Goal: Transaction & Acquisition: Purchase product/service

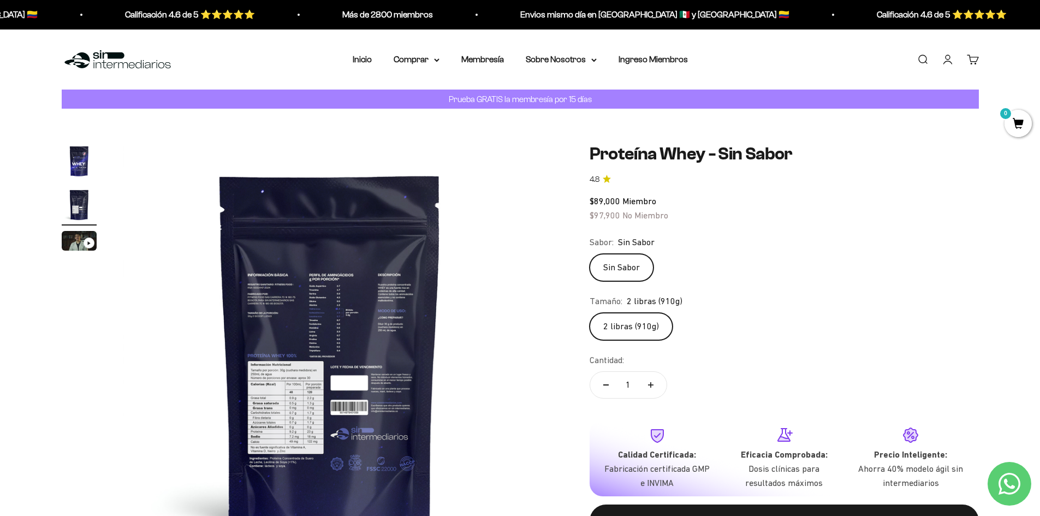
click at [251, 420] on img at bounding box center [330, 351] width 414 height 414
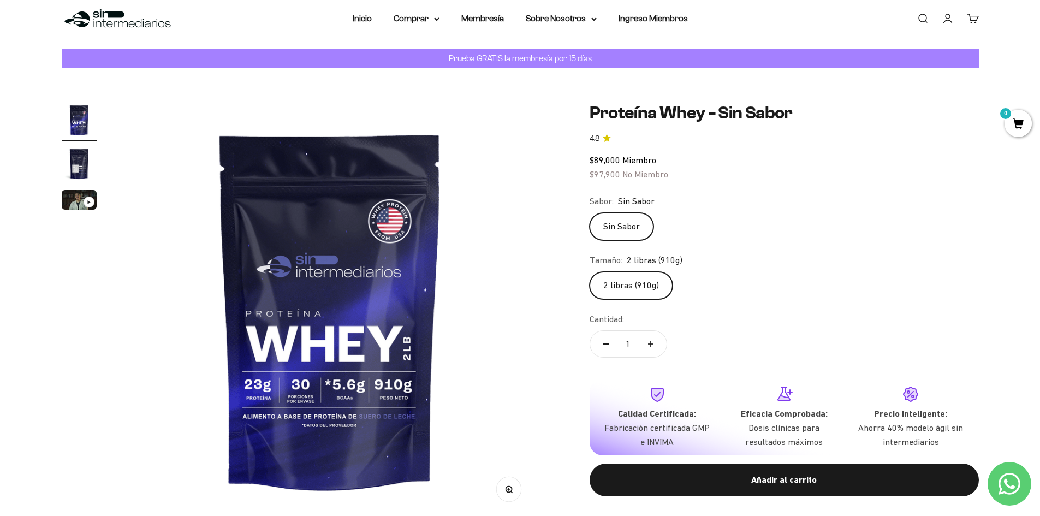
scroll to position [109, 0]
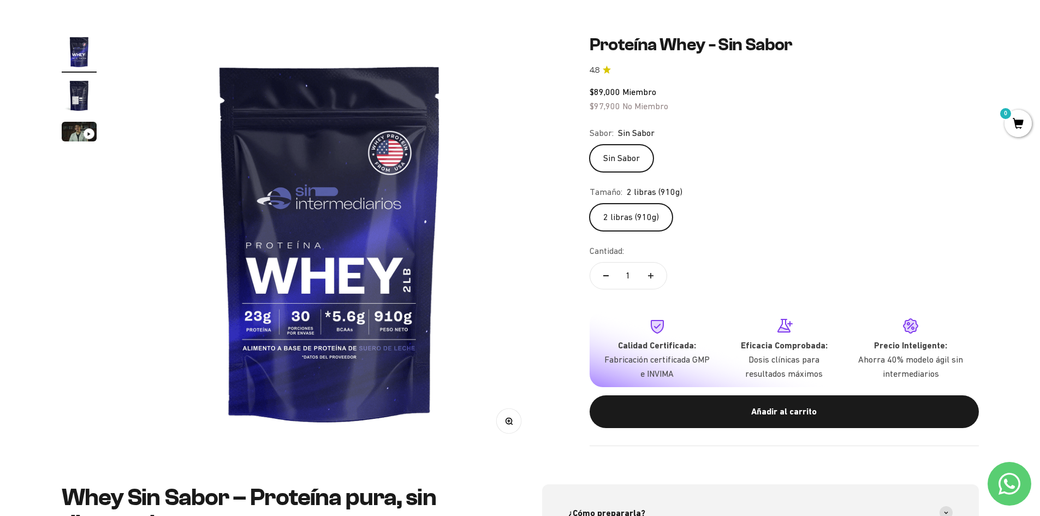
click at [537, 247] on div "Zoom Ir al artículo 1 Ir al artículo 2 Ir al artículo 3 Proteína Whey - Sin Sab…" at bounding box center [520, 241] width 917 height 414
click at [528, 254] on img at bounding box center [330, 241] width 414 height 414
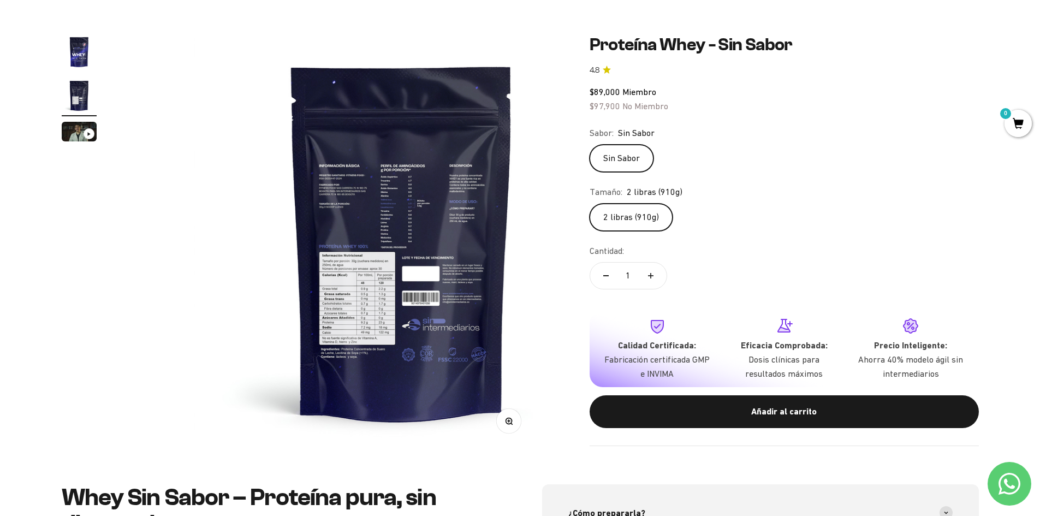
scroll to position [0, 427]
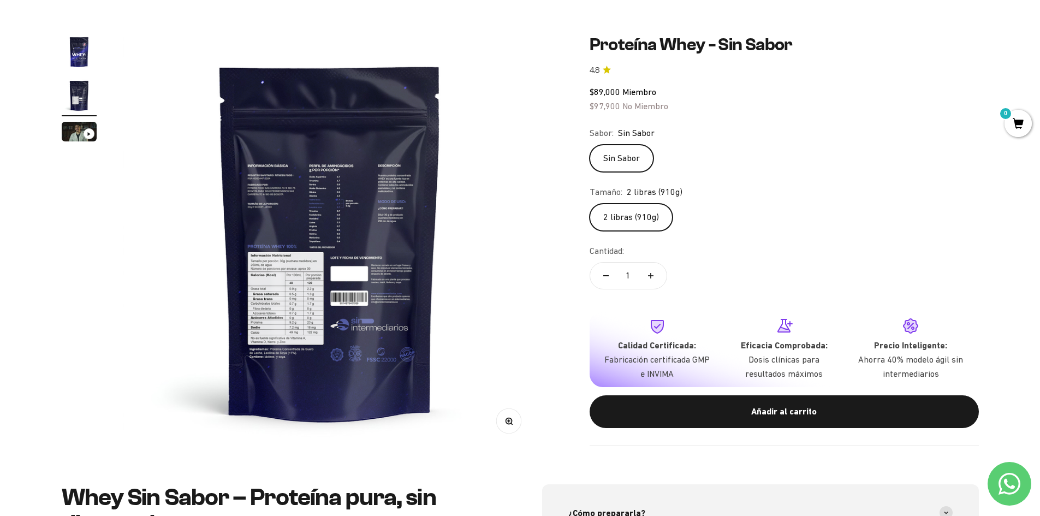
click at [516, 431] on button "Zoom" at bounding box center [508, 420] width 25 height 25
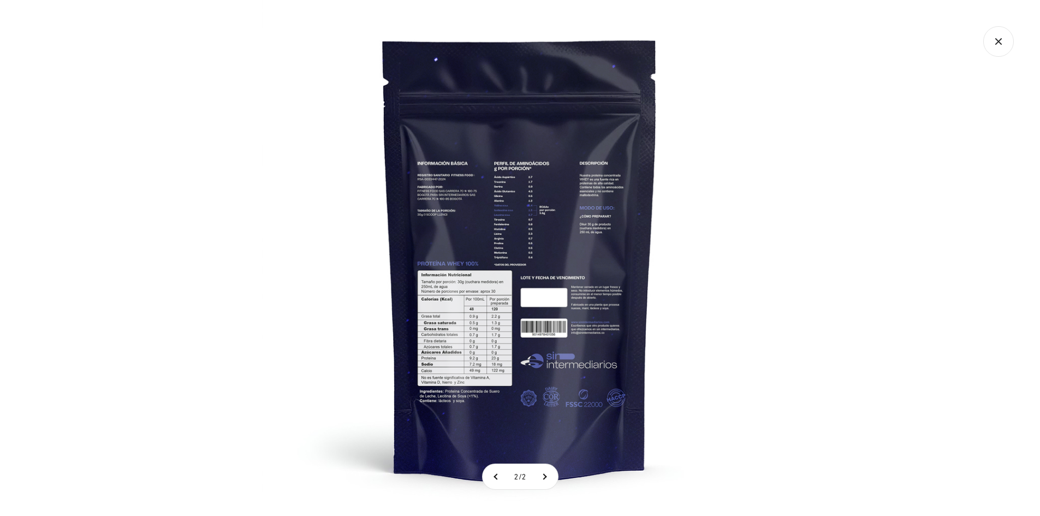
click at [497, 350] on img at bounding box center [520, 258] width 516 height 516
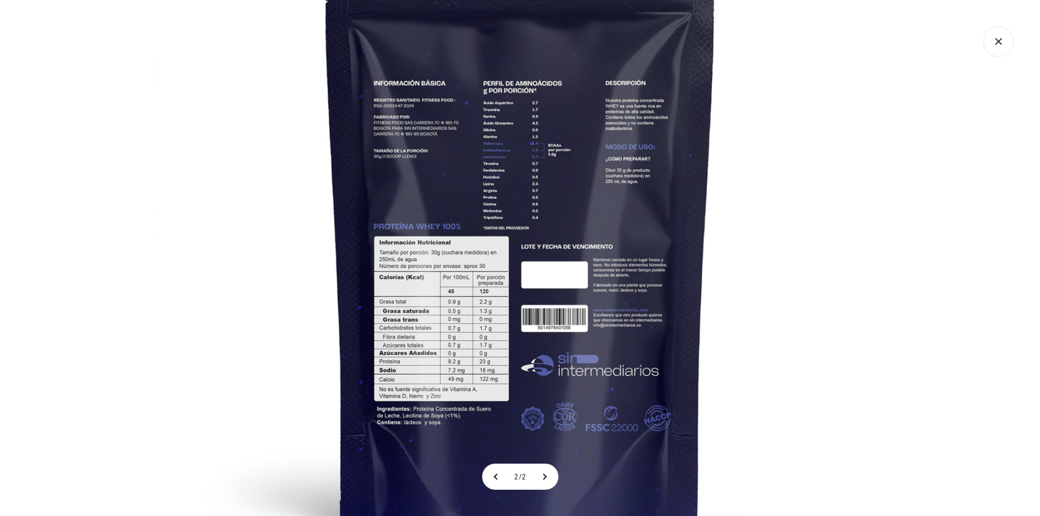
click at [981, 77] on div at bounding box center [520, 258] width 1040 height 516
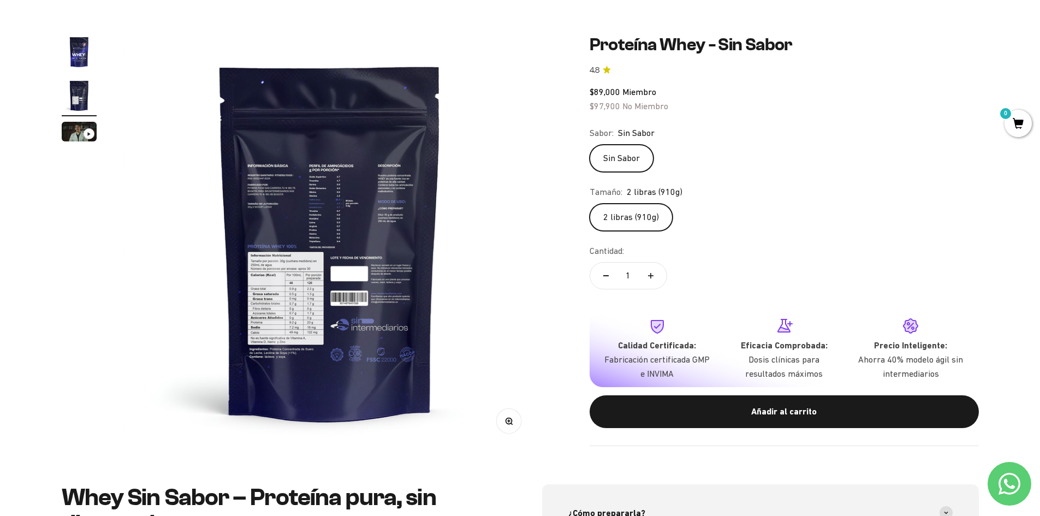
click at [249, 235] on img at bounding box center [330, 241] width 414 height 414
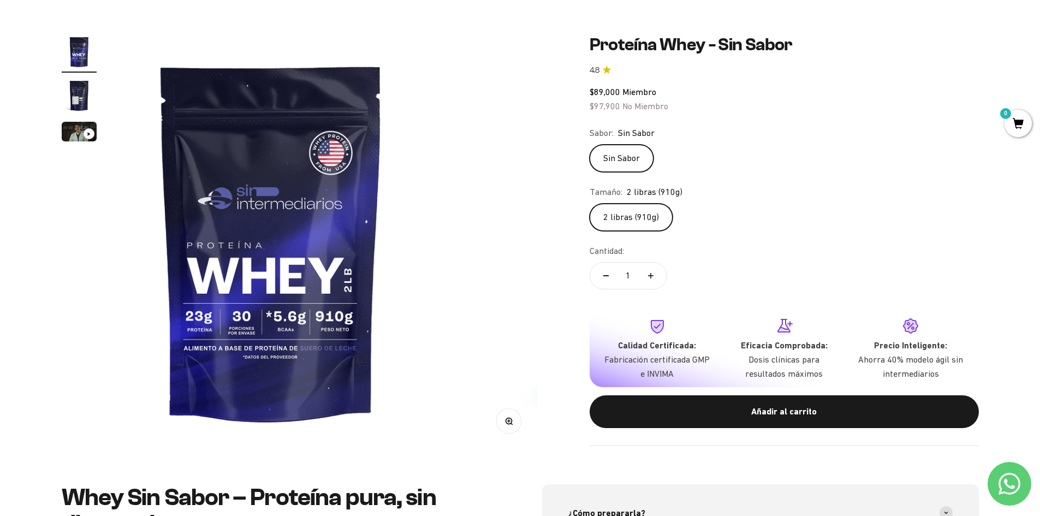
scroll to position [0, 0]
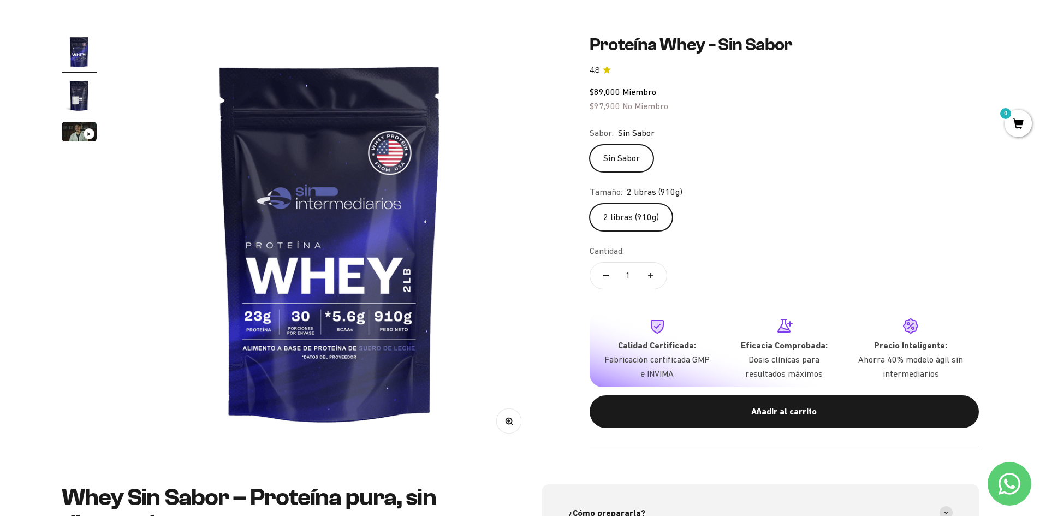
click at [1016, 120] on span "0" at bounding box center [1018, 123] width 27 height 27
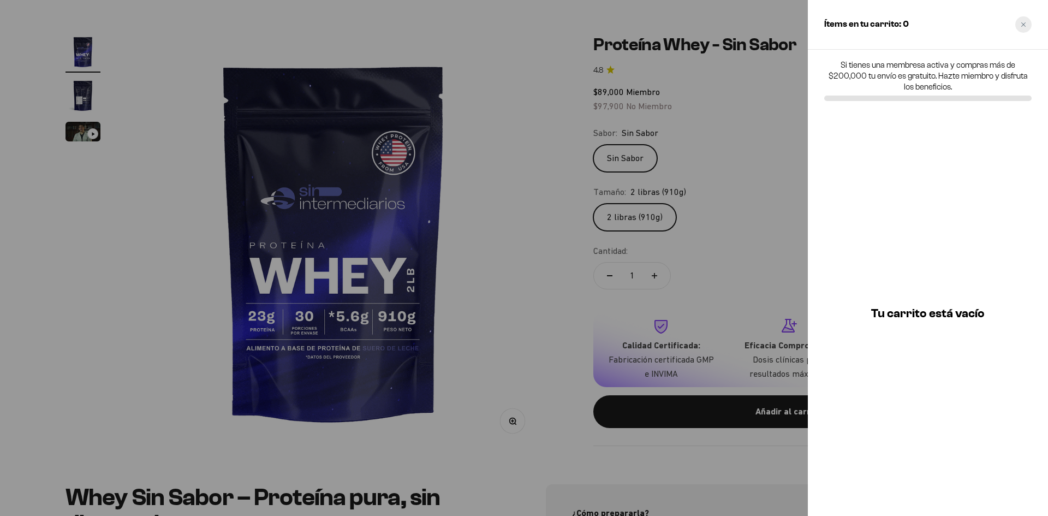
click at [1024, 22] on icon "Close cart" at bounding box center [1023, 24] width 5 height 5
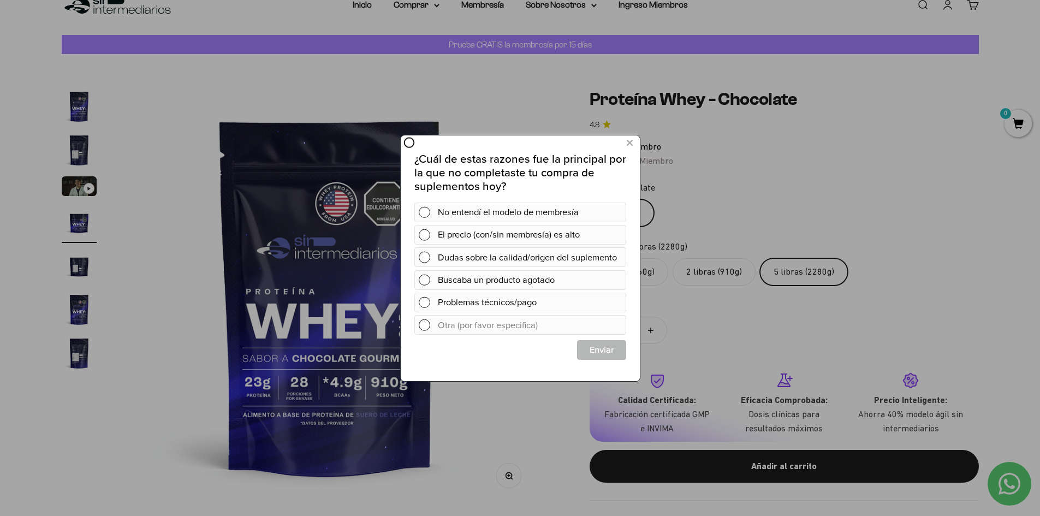
scroll to position [0, 1283]
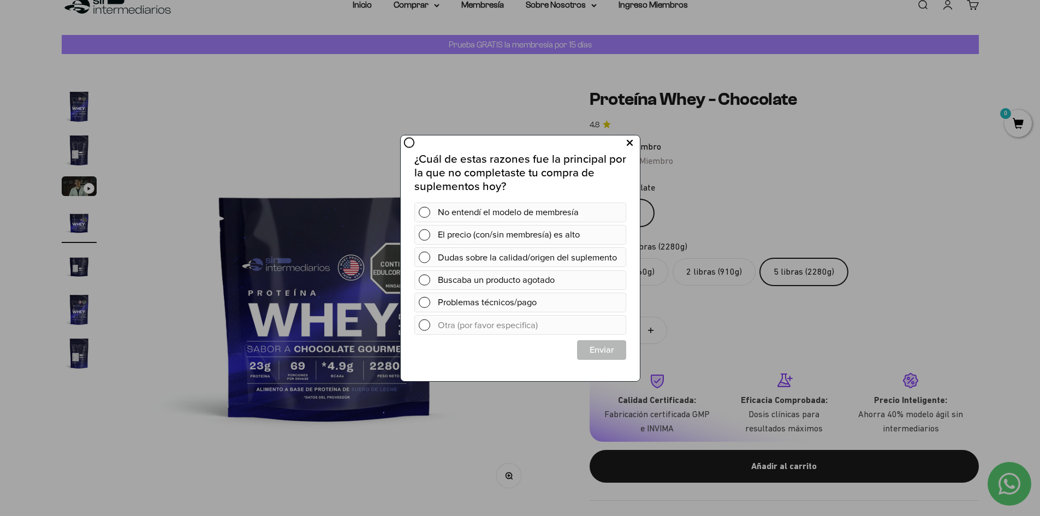
click at [625, 141] on button at bounding box center [629, 143] width 20 height 18
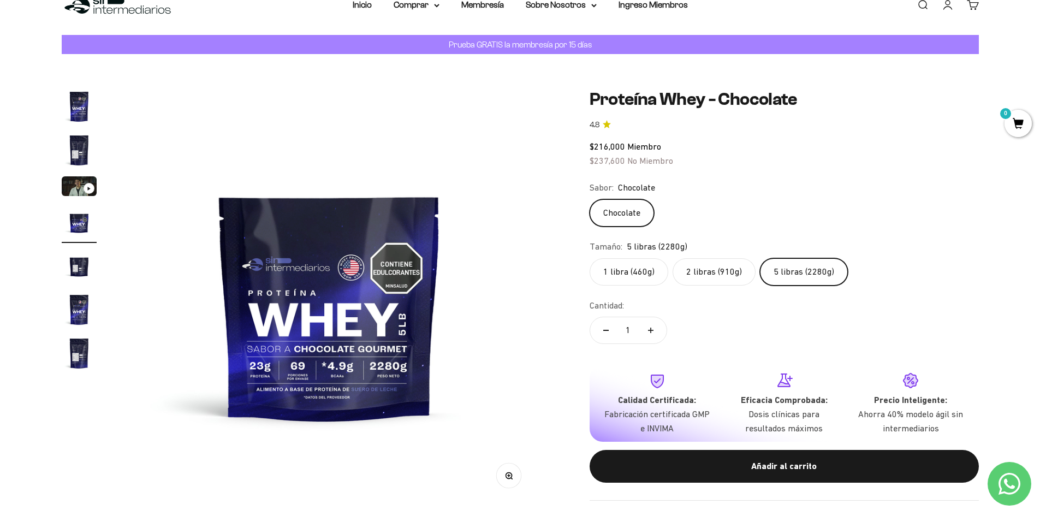
click at [723, 266] on label "2 libras (910g)" at bounding box center [714, 271] width 83 height 27
click at [590, 258] on input "2 libras (910g)" at bounding box center [589, 258] width 1 height 1
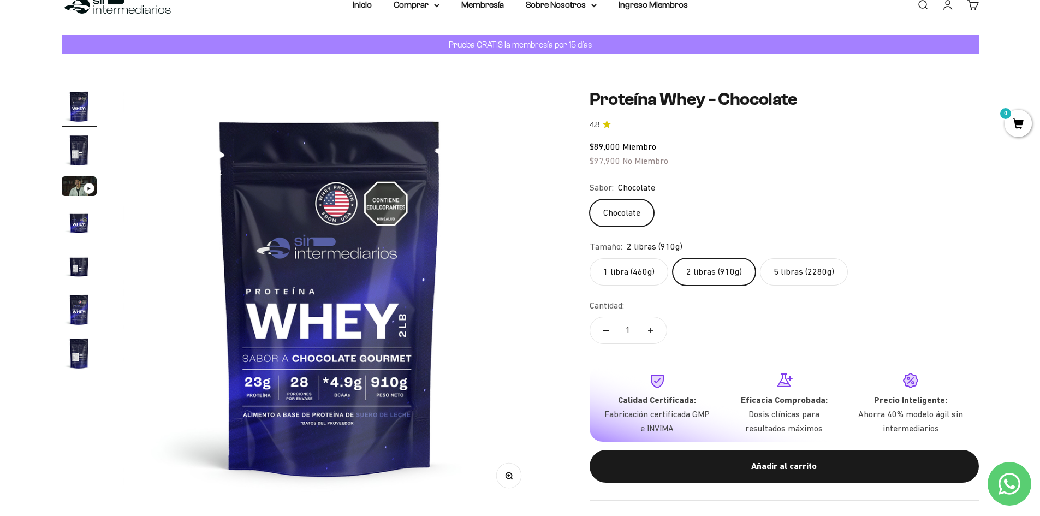
click at [74, 356] on img "Ir al artículo 7" at bounding box center [79, 353] width 35 height 35
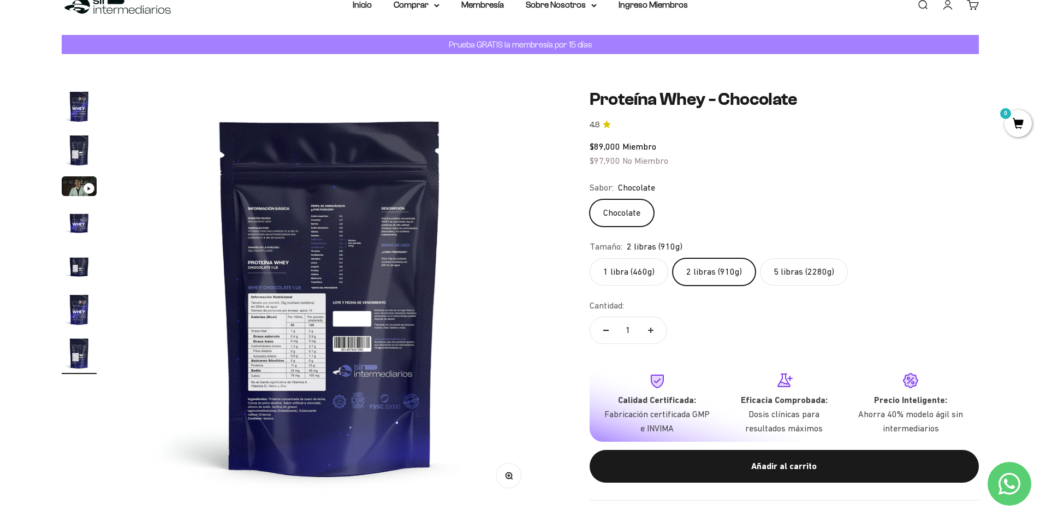
click at [310, 240] on img at bounding box center [330, 296] width 414 height 414
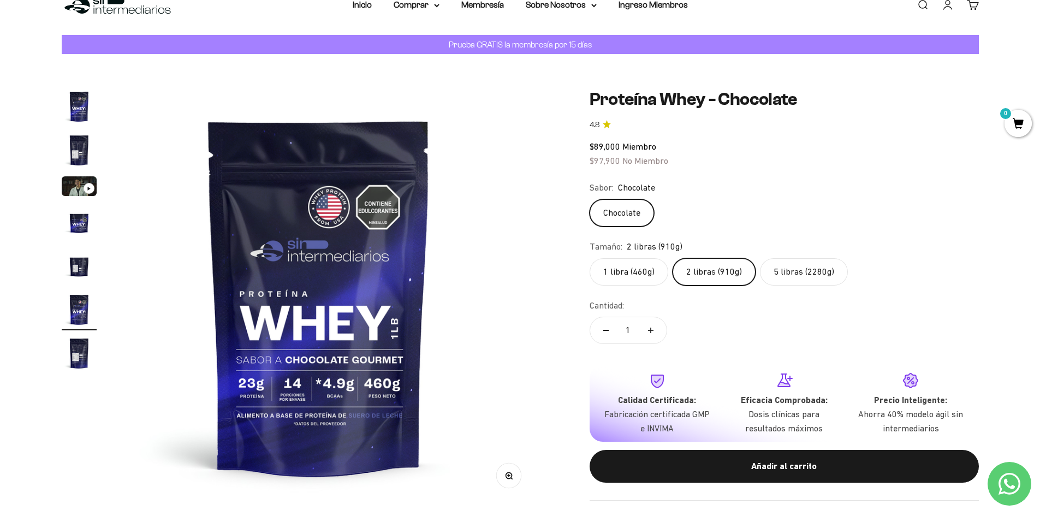
scroll to position [0, 2138]
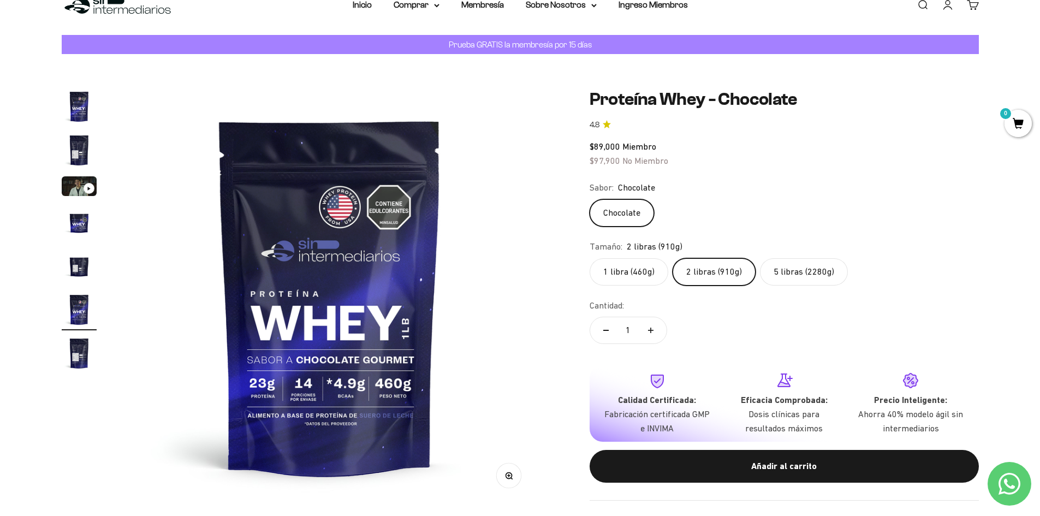
click at [75, 359] on img "Ir al artículo 7" at bounding box center [79, 353] width 35 height 35
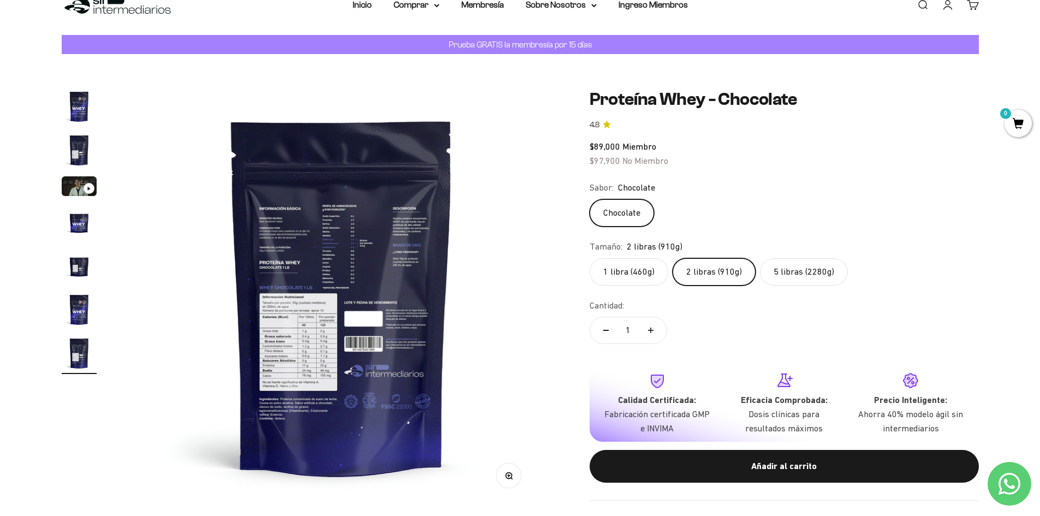
scroll to position [0, 2565]
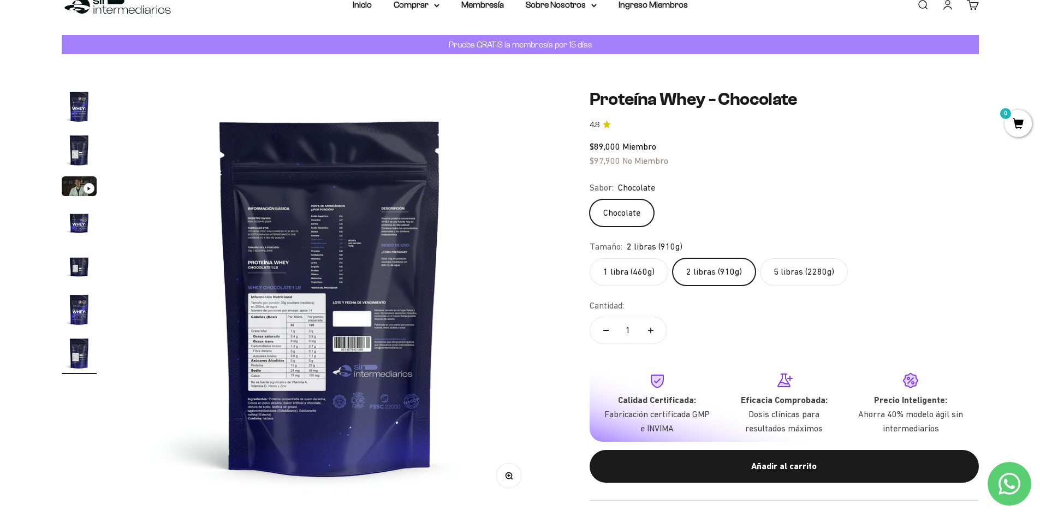
click at [516, 479] on button "Zoom" at bounding box center [508, 475] width 25 height 25
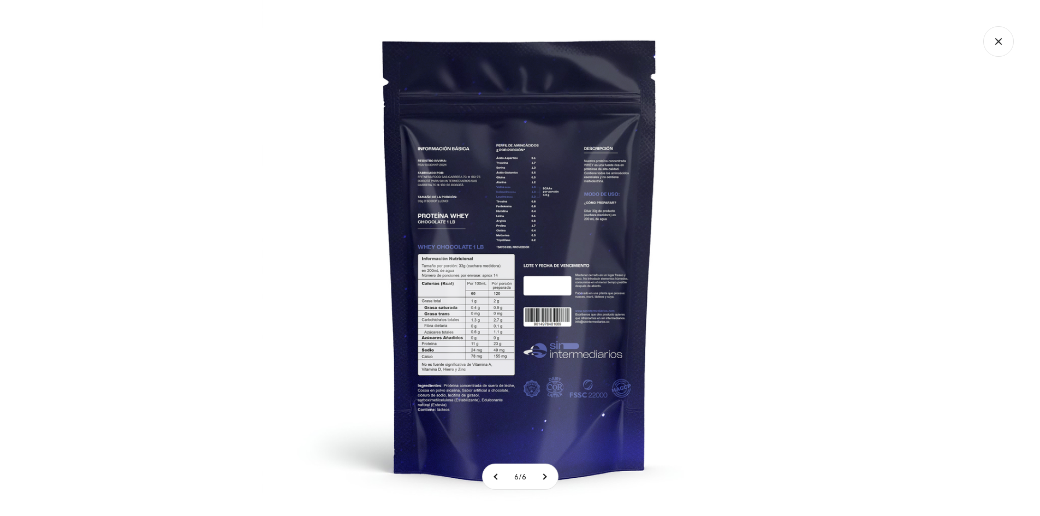
click at [521, 240] on img at bounding box center [520, 258] width 516 height 516
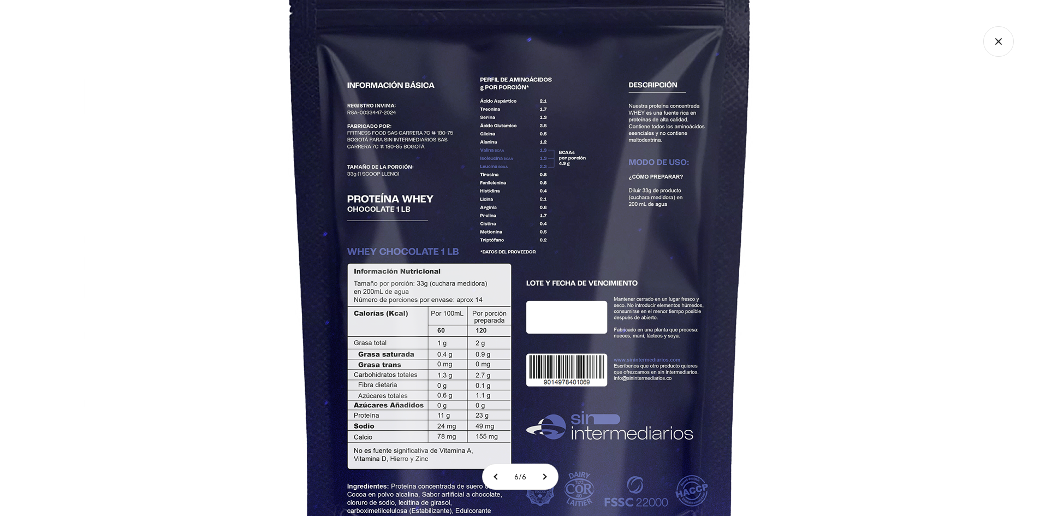
click at [990, 44] on icon "Cerrar galería" at bounding box center [998, 41] width 31 height 31
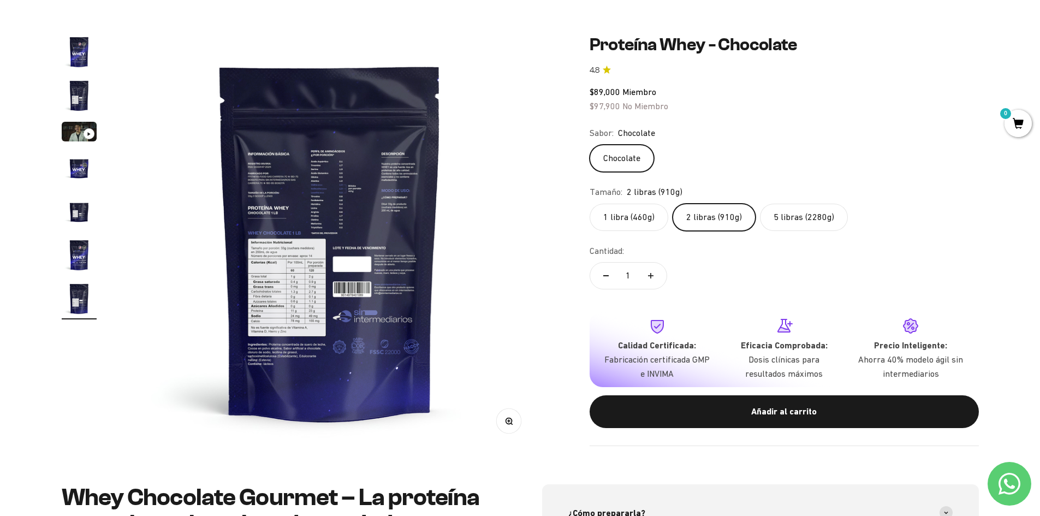
scroll to position [0, 0]
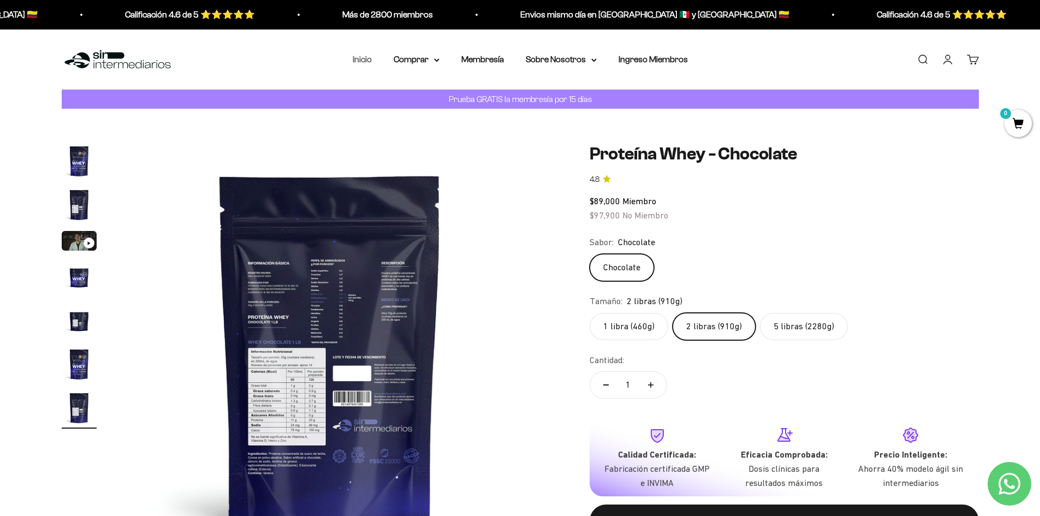
click at [363, 56] on link "Inicio" at bounding box center [362, 59] width 19 height 9
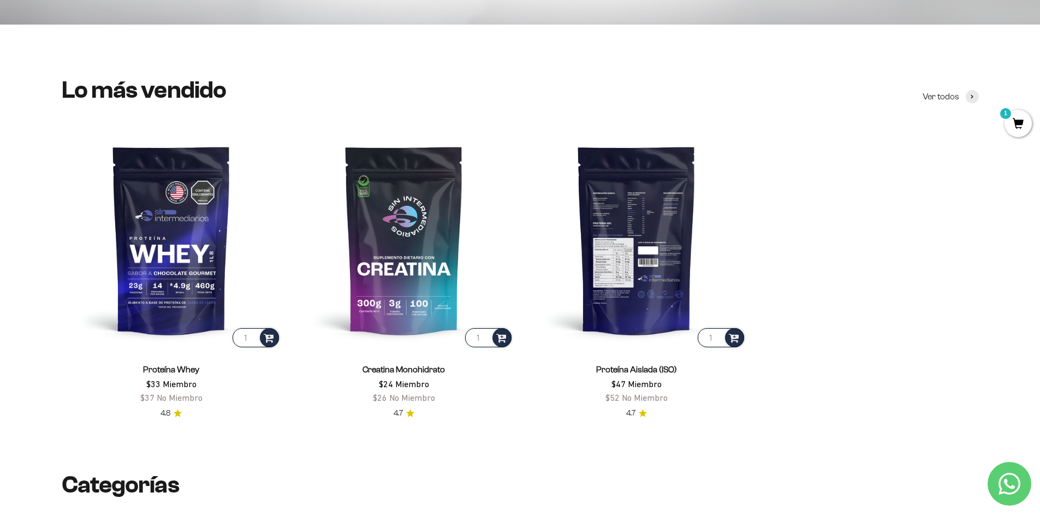
scroll to position [546, 0]
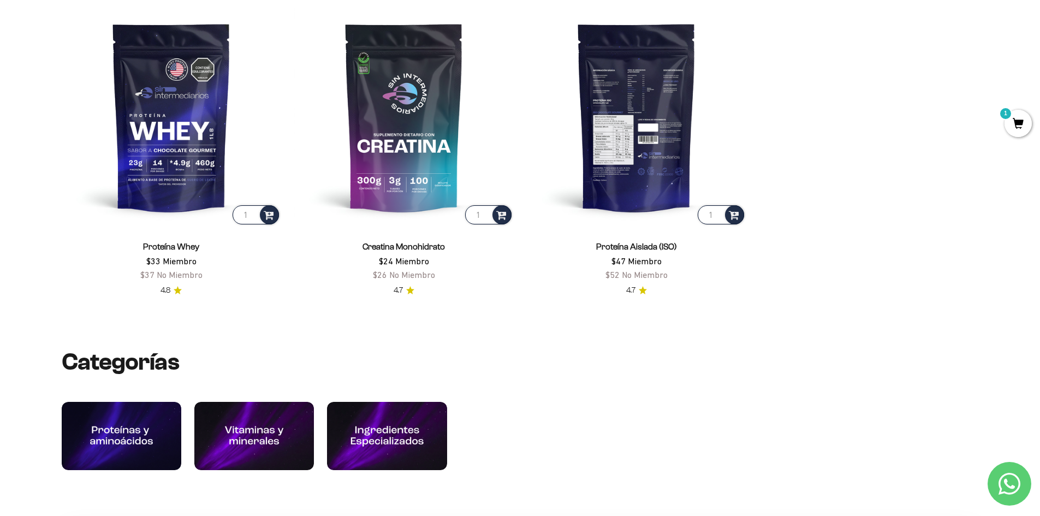
click at [633, 171] on img at bounding box center [636, 116] width 219 height 219
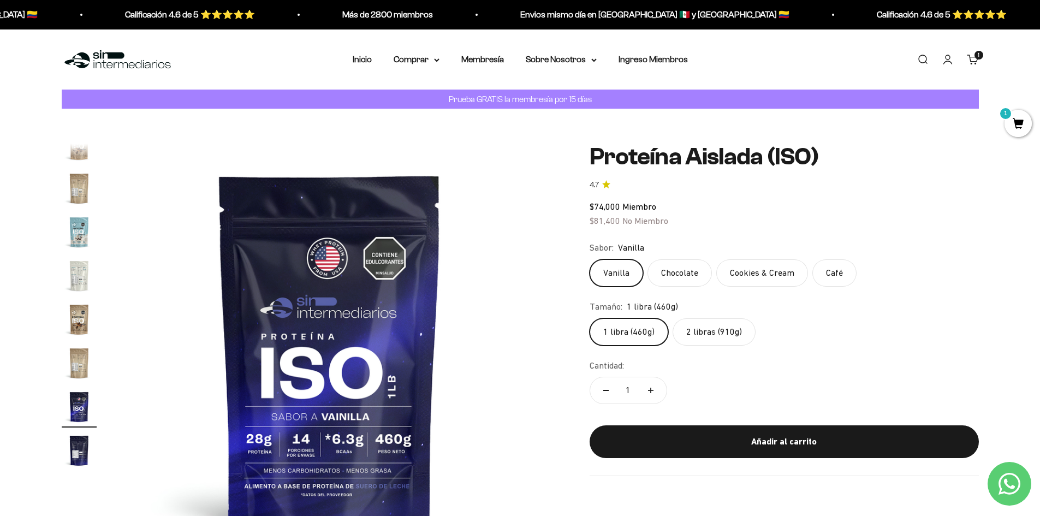
click at [696, 340] on label "2 libras (910g)" at bounding box center [714, 331] width 83 height 27
click at [590, 318] on input "2 libras (910g)" at bounding box center [589, 318] width 1 height 1
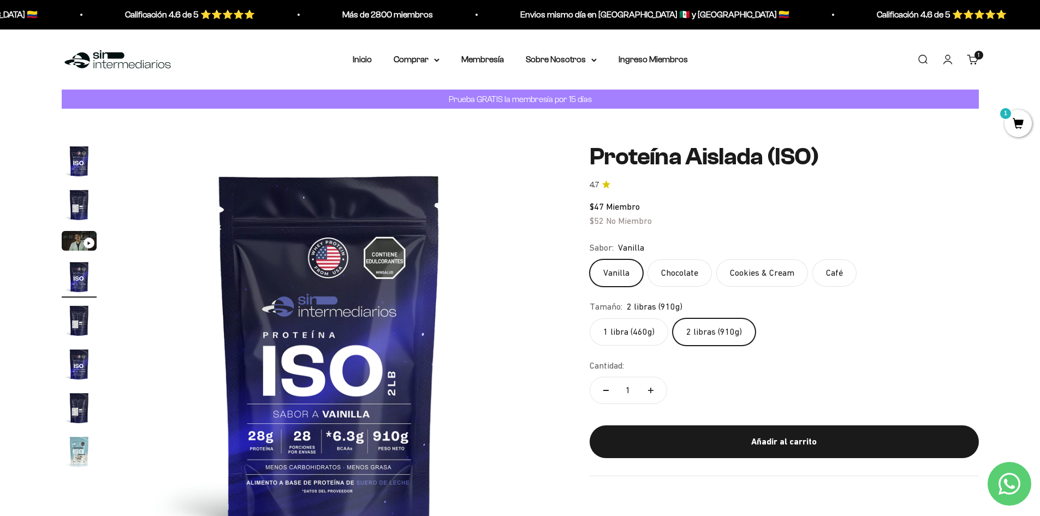
click at [700, 331] on label "2 libras (910g)" at bounding box center [714, 331] width 83 height 27
click at [590, 318] on input "2 libras (910g)" at bounding box center [589, 318] width 1 height 1
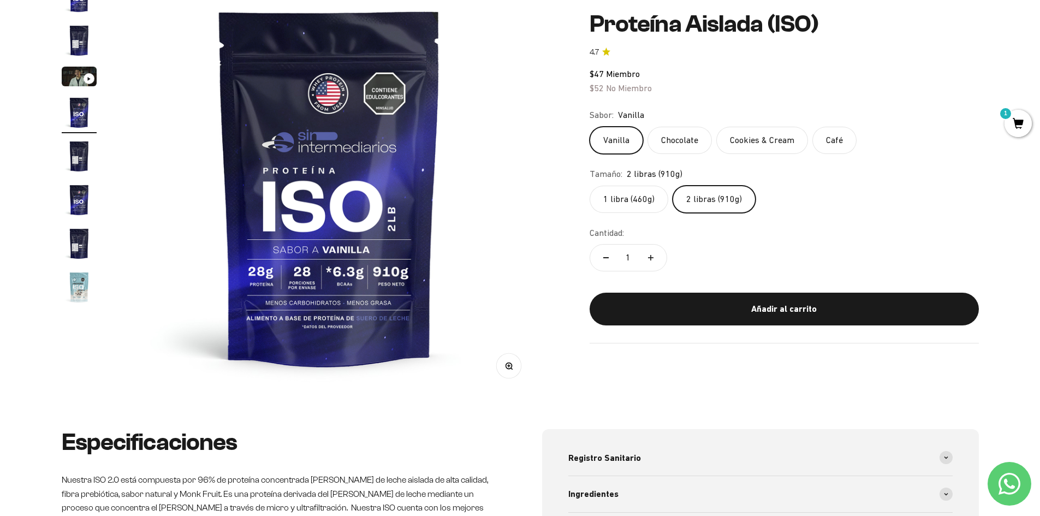
scroll to position [164, 0]
click at [74, 121] on img "Ir al artículo 4" at bounding box center [79, 113] width 35 height 35
click at [78, 157] on img "Ir al artículo 5" at bounding box center [79, 156] width 35 height 35
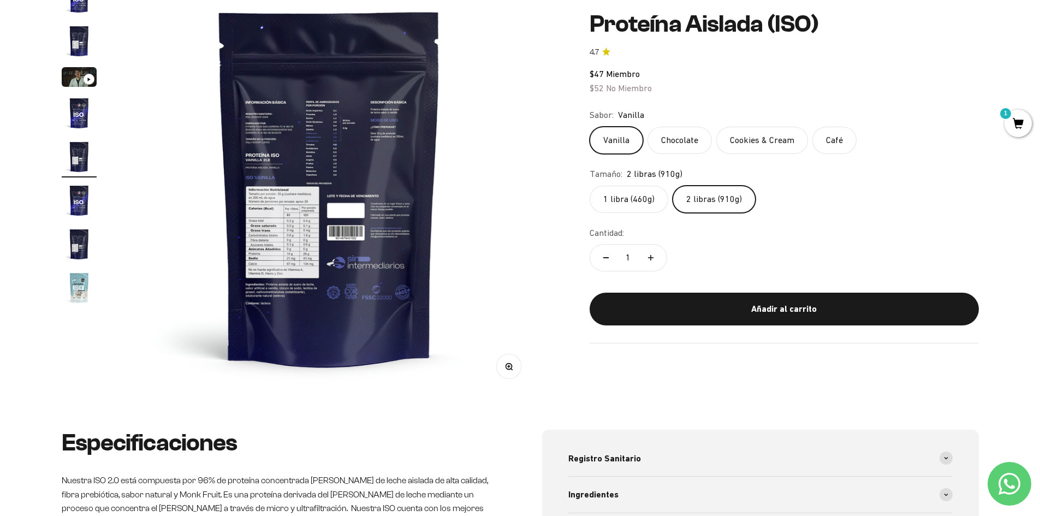
click at [305, 137] on img at bounding box center [329, 187] width 414 height 414
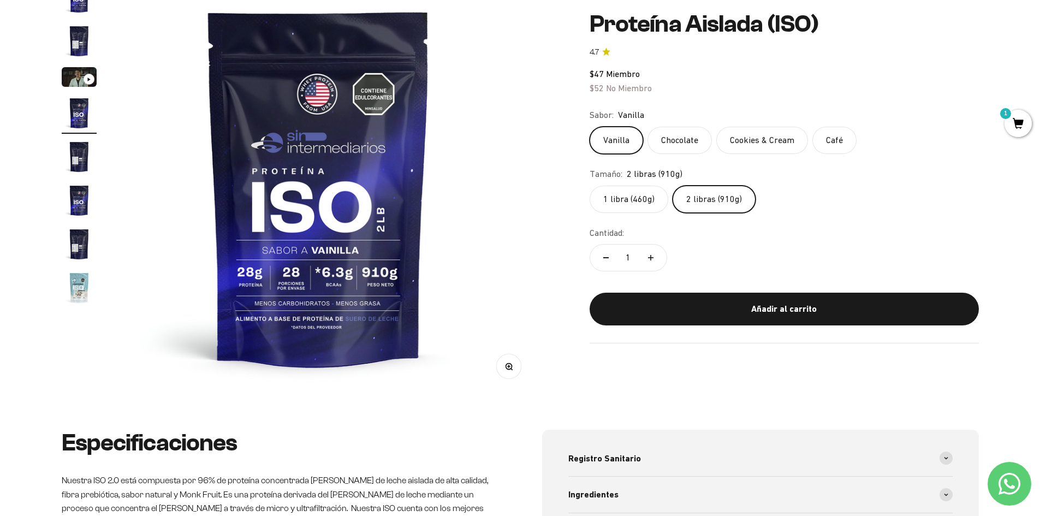
scroll to position [0, 1283]
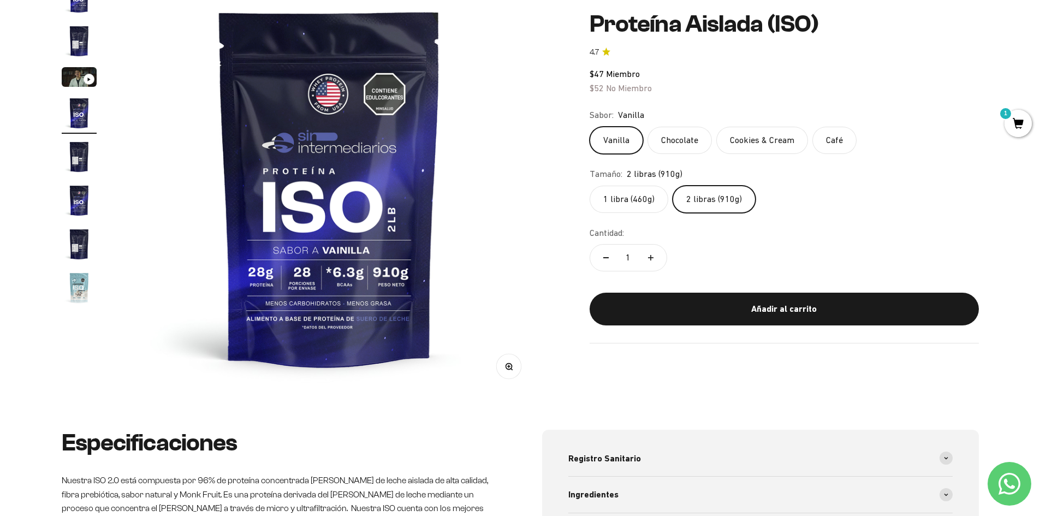
click at [74, 237] on img "Ir al artículo 7" at bounding box center [79, 244] width 35 height 35
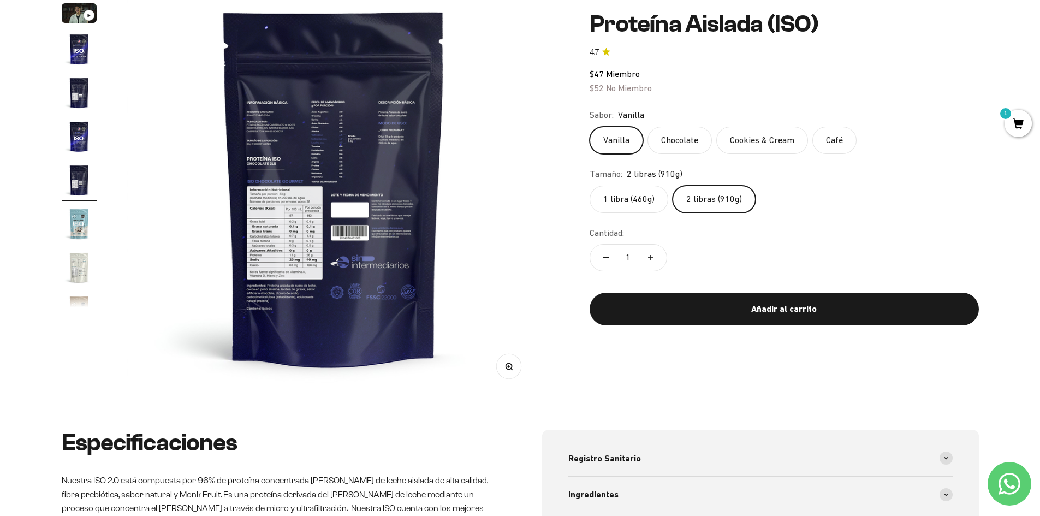
scroll to position [0, 2565]
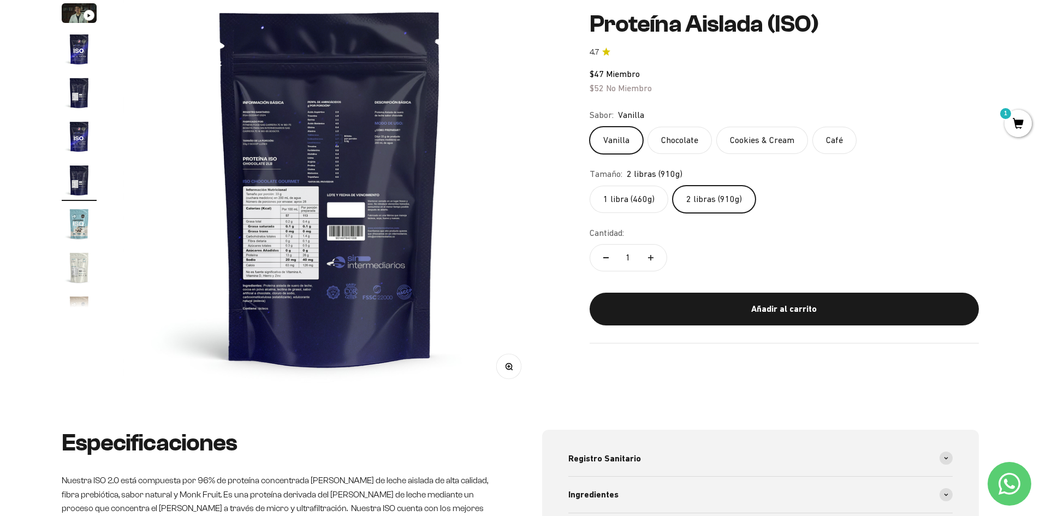
click at [511, 368] on icon "button" at bounding box center [510, 368] width 1 height 1
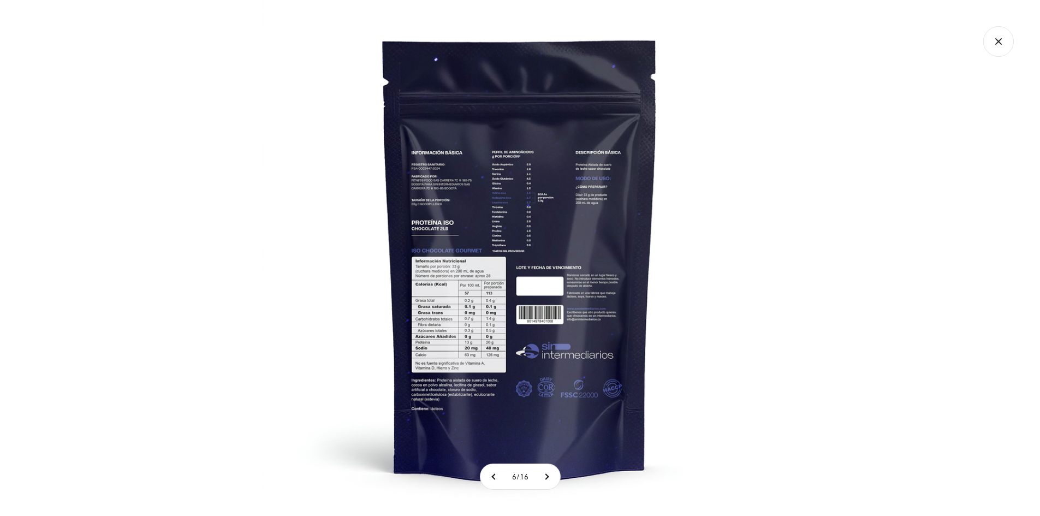
click at [484, 253] on img at bounding box center [520, 258] width 516 height 516
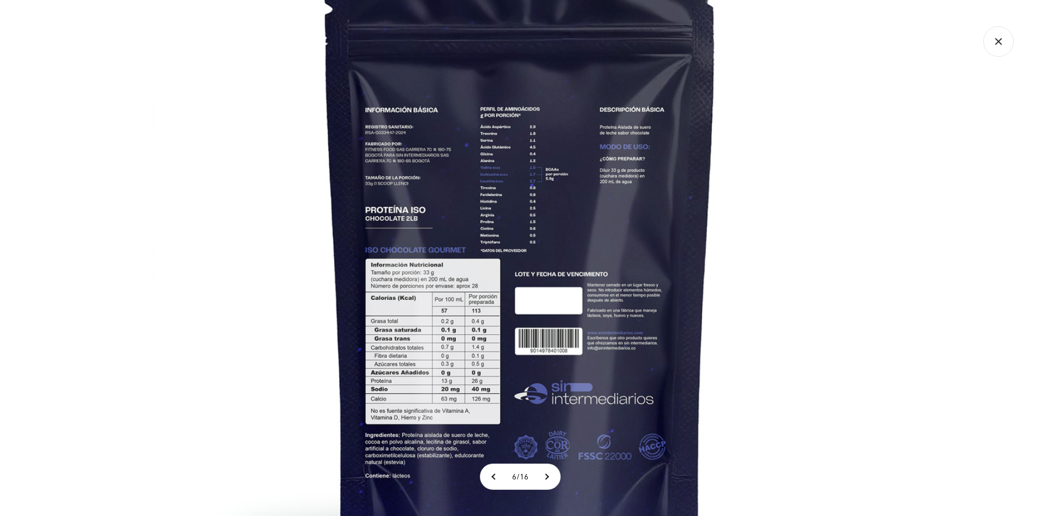
click at [770, 312] on img at bounding box center [520, 260] width 737 height 737
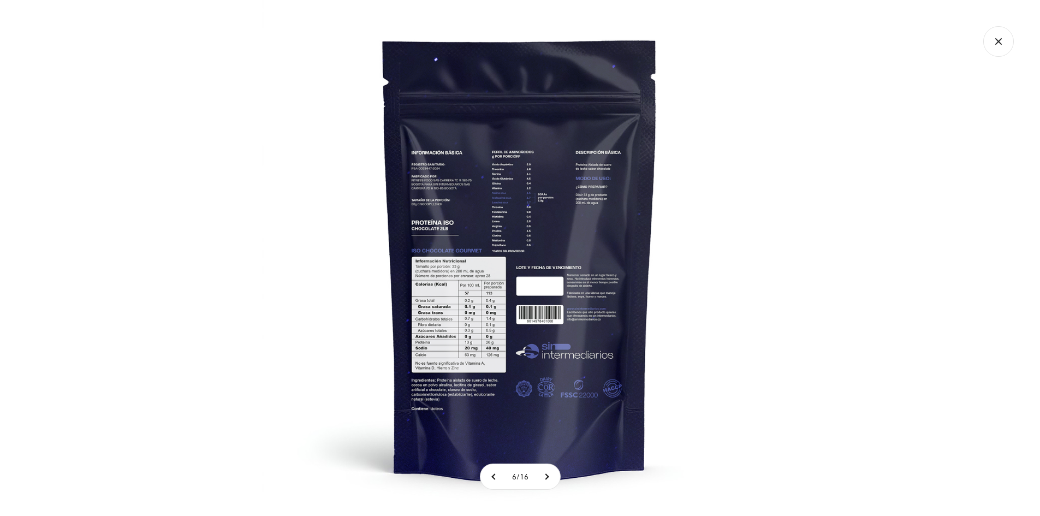
click at [997, 45] on icon "Cerrar galería" at bounding box center [998, 41] width 31 height 31
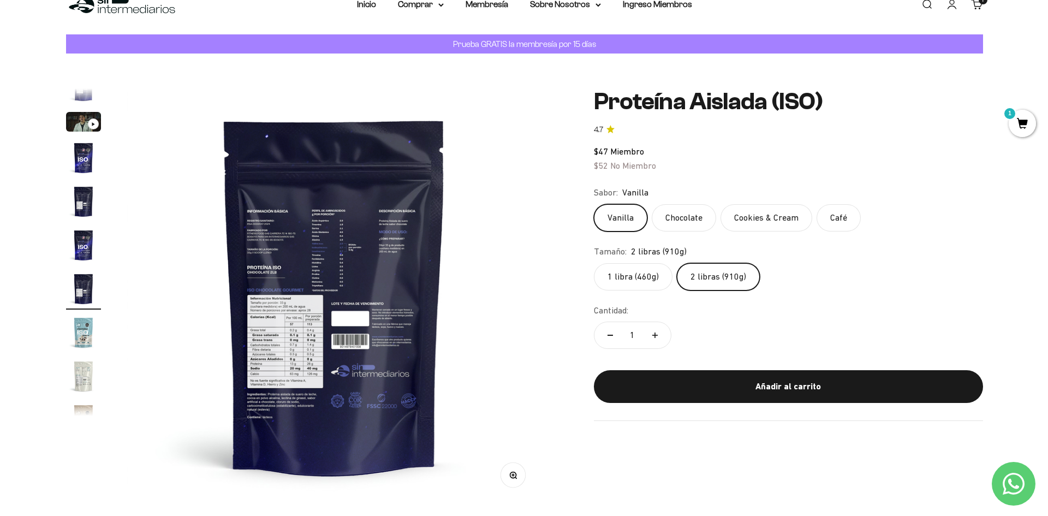
scroll to position [55, 0]
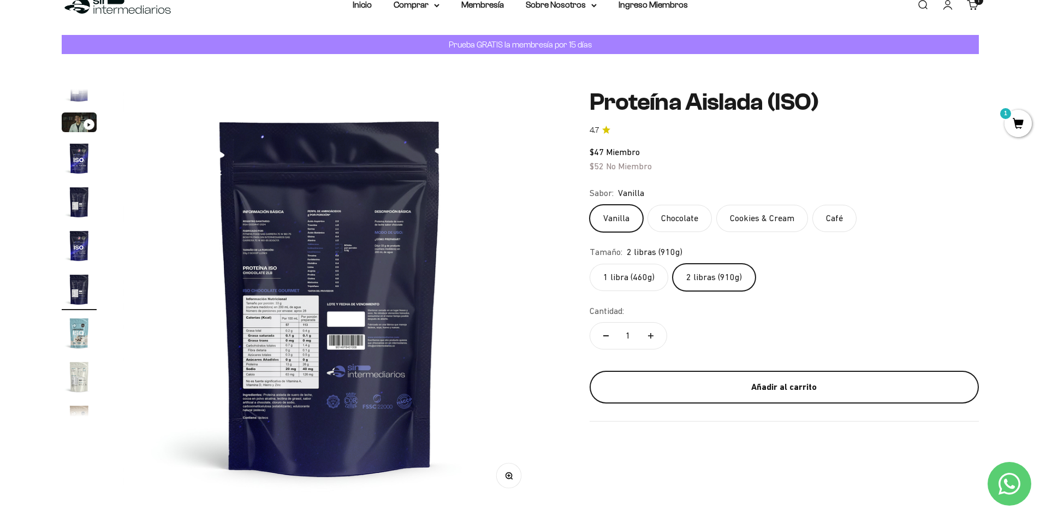
click at [803, 385] on div "Añadir al carrito" at bounding box center [784, 387] width 346 height 14
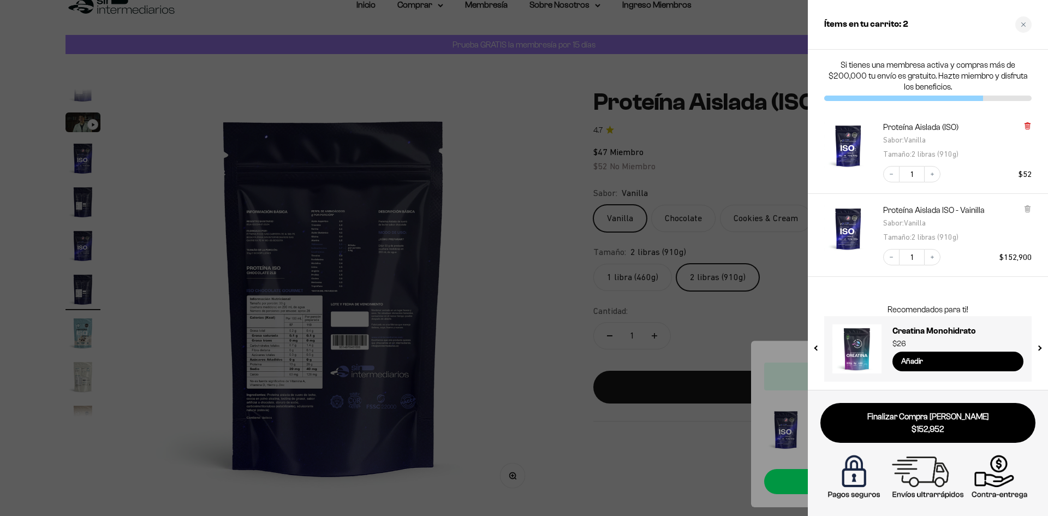
click at [1026, 125] on icon at bounding box center [1027, 125] width 4 height 5
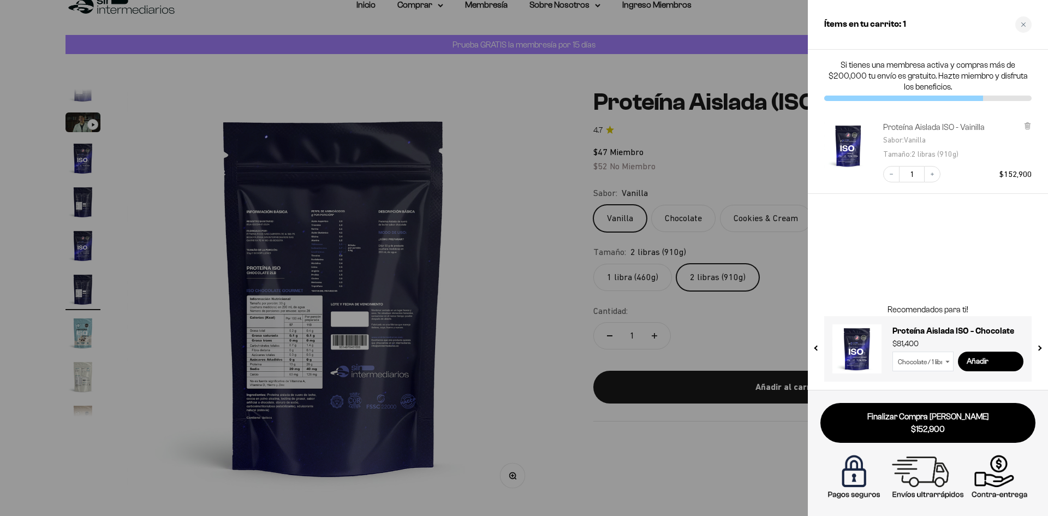
click at [934, 124] on link "Proteína Aislada ISO - Vainilla" at bounding box center [934, 127] width 102 height 11
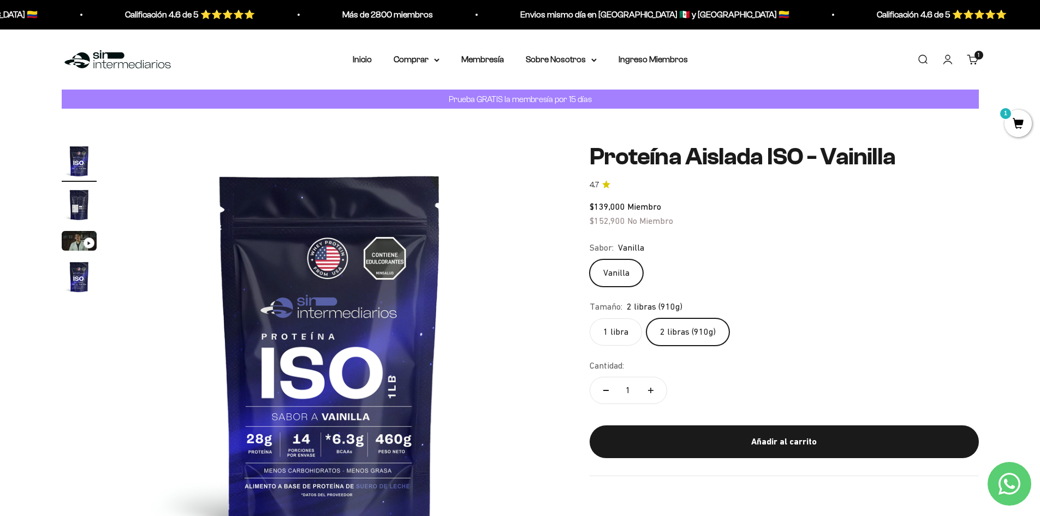
click at [680, 326] on label "2 libras (910g)" at bounding box center [687, 331] width 83 height 27
click at [590, 318] on input "2 libras (910g)" at bounding box center [589, 318] width 1 height 1
click at [613, 331] on label "1 libra" at bounding box center [616, 331] width 52 height 27
click at [590, 318] on input "1 libra" at bounding box center [589, 318] width 1 height 1
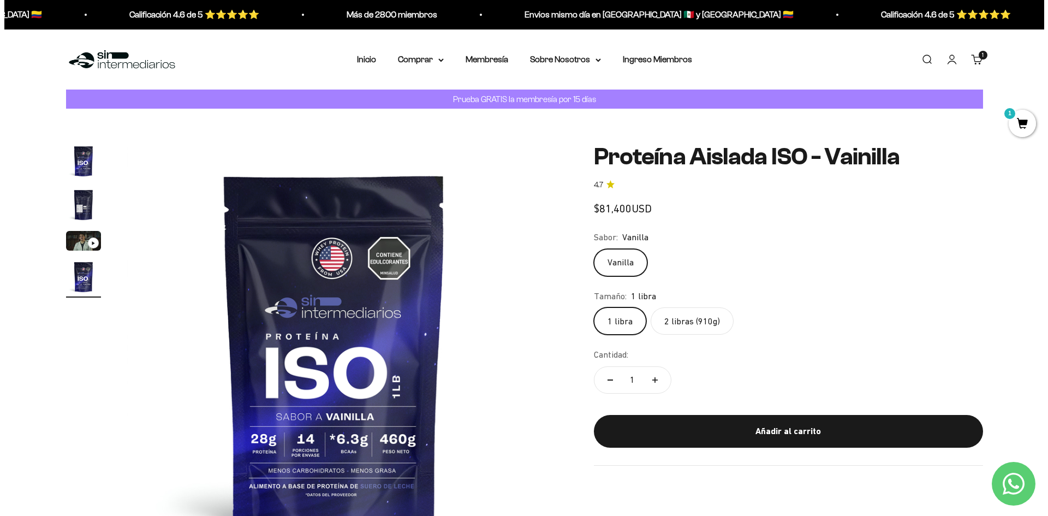
scroll to position [0, 1283]
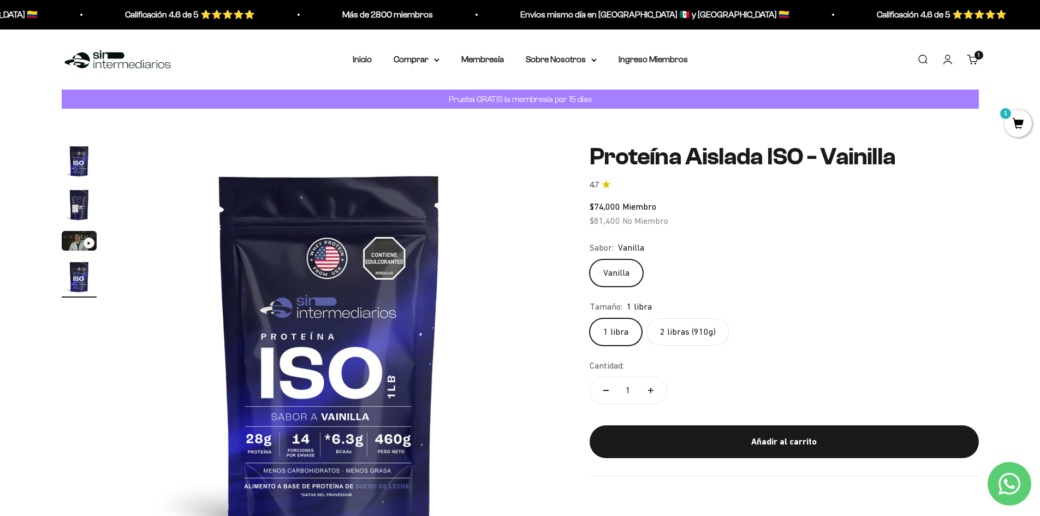
click at [693, 330] on label "2 libras (910g)" at bounding box center [687, 331] width 83 height 27
click at [590, 318] on input "2 libras (910g)" at bounding box center [589, 318] width 1 height 1
click at [1012, 117] on span "1" at bounding box center [1018, 123] width 27 height 27
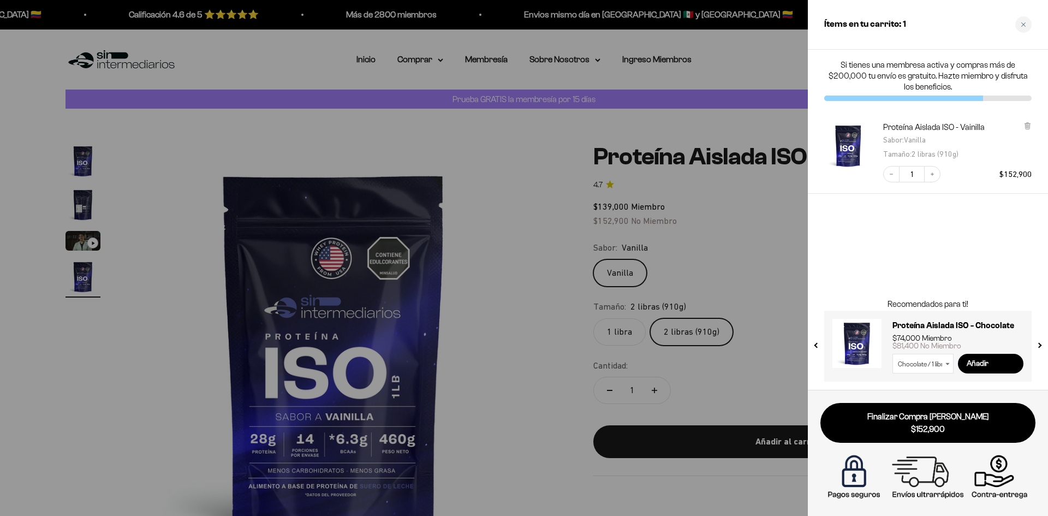
click at [774, 231] on div at bounding box center [524, 258] width 1048 height 516
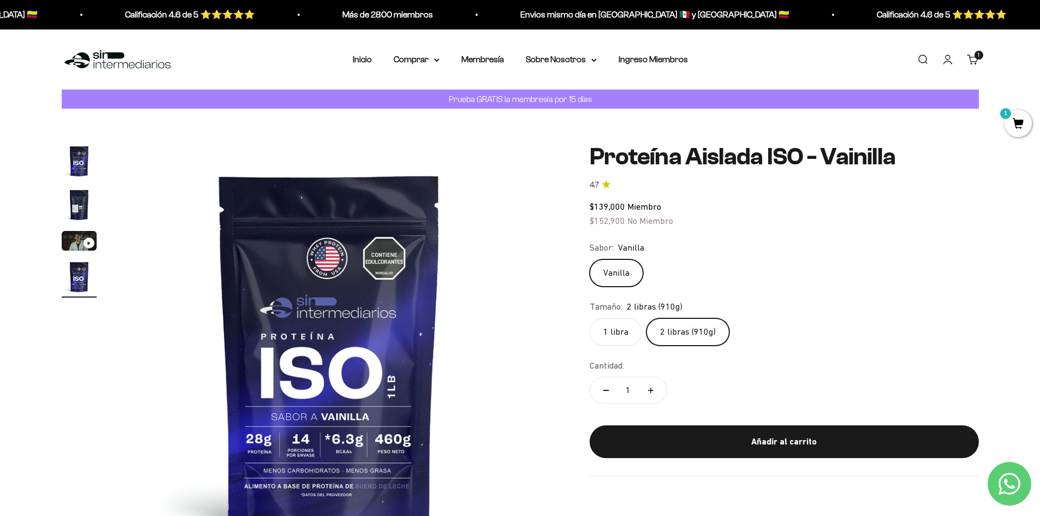
click at [918, 60] on link "Buscar" at bounding box center [923, 60] width 12 height 12
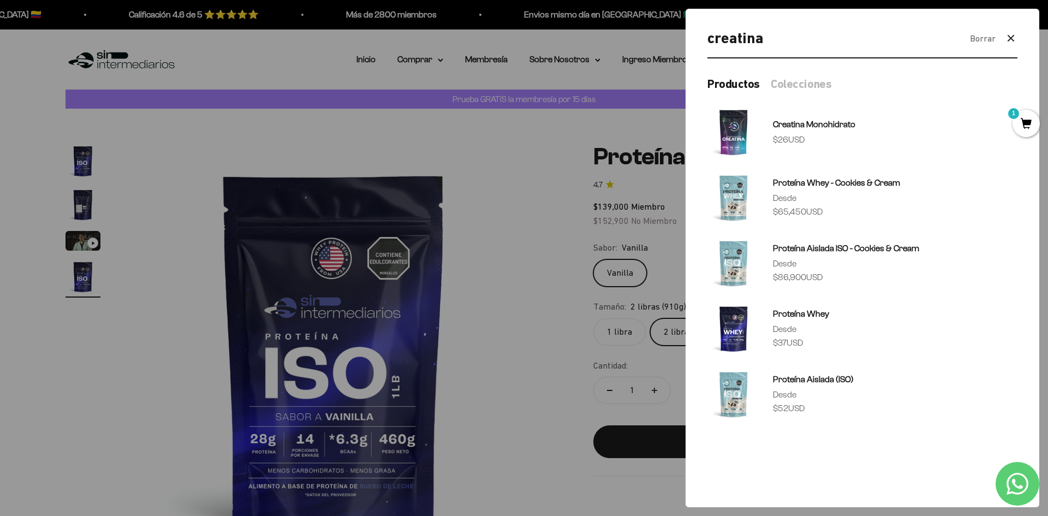
type input "creatina"
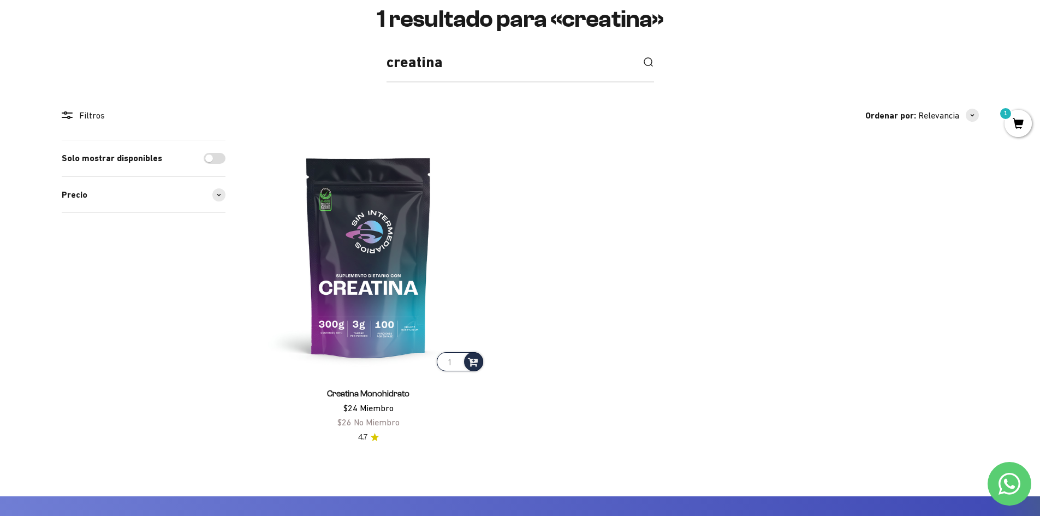
scroll to position [164, 0]
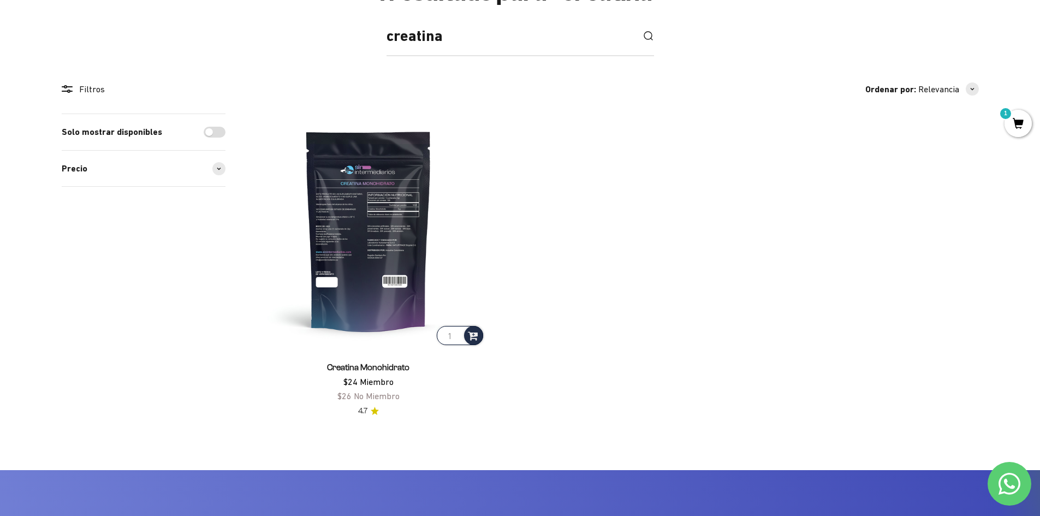
click at [381, 263] on img at bounding box center [369, 231] width 234 height 234
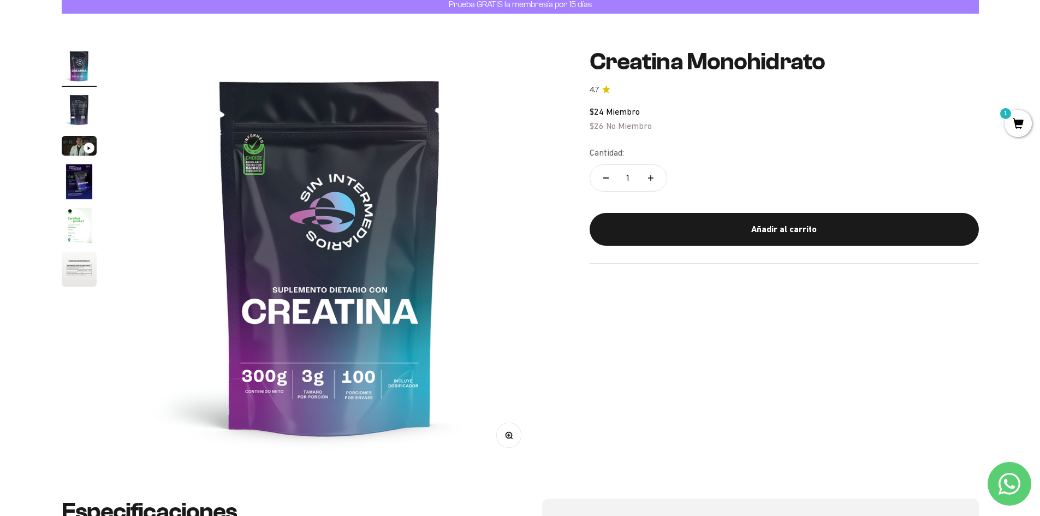
scroll to position [109, 0]
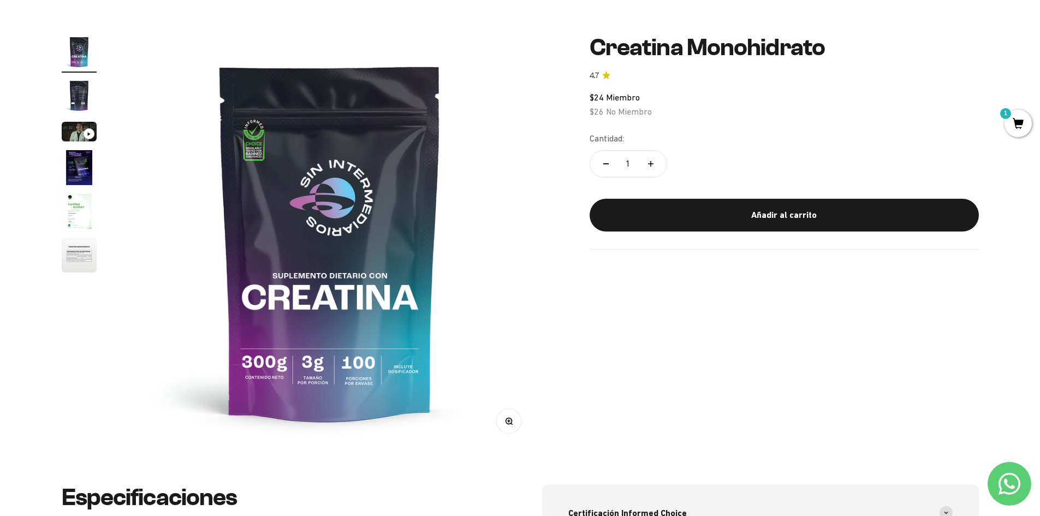
click at [70, 164] on img "Ir al artículo 4" at bounding box center [79, 167] width 35 height 35
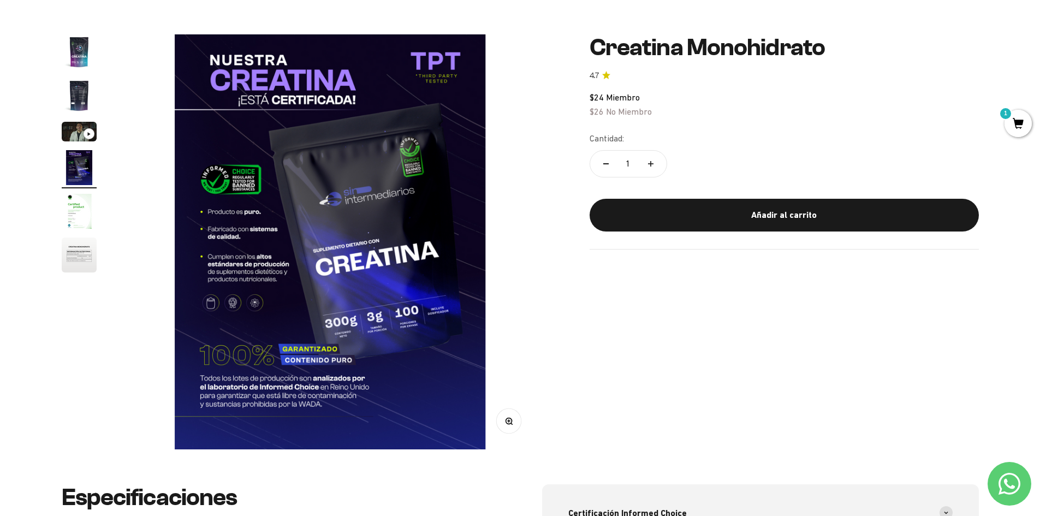
scroll to position [0, 1283]
click at [74, 129] on img "Ir al artículo 3" at bounding box center [79, 132] width 35 height 20
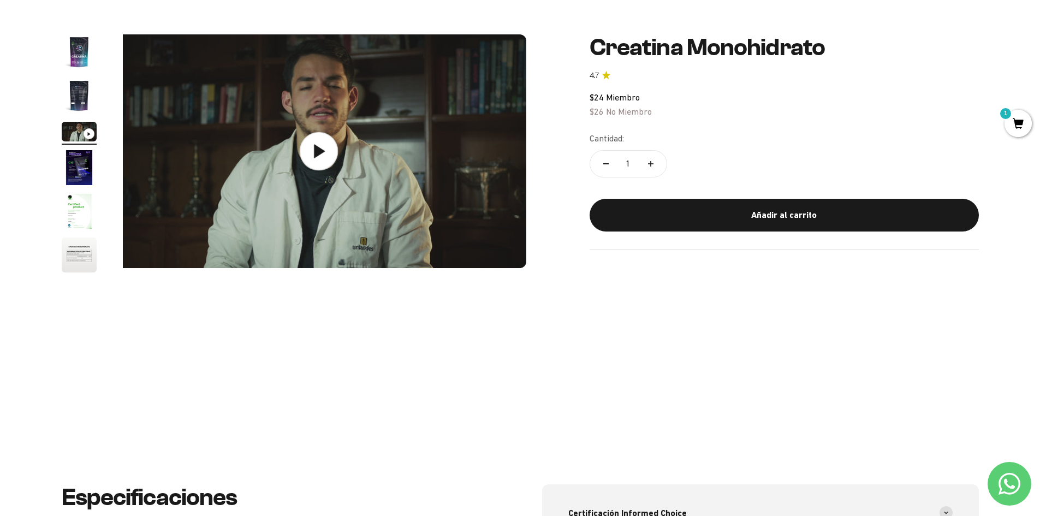
scroll to position [0, 855]
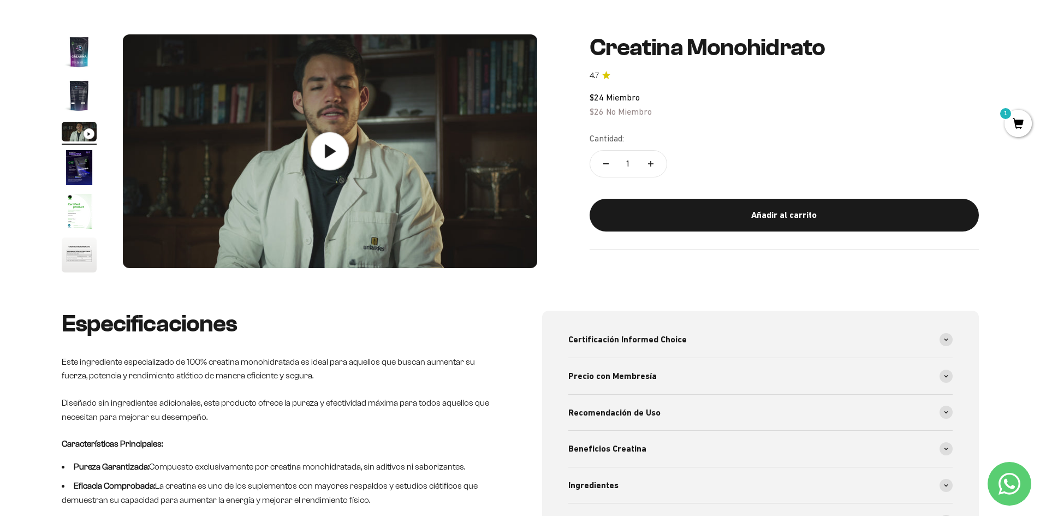
click at [329, 157] on icon at bounding box center [330, 151] width 38 height 38
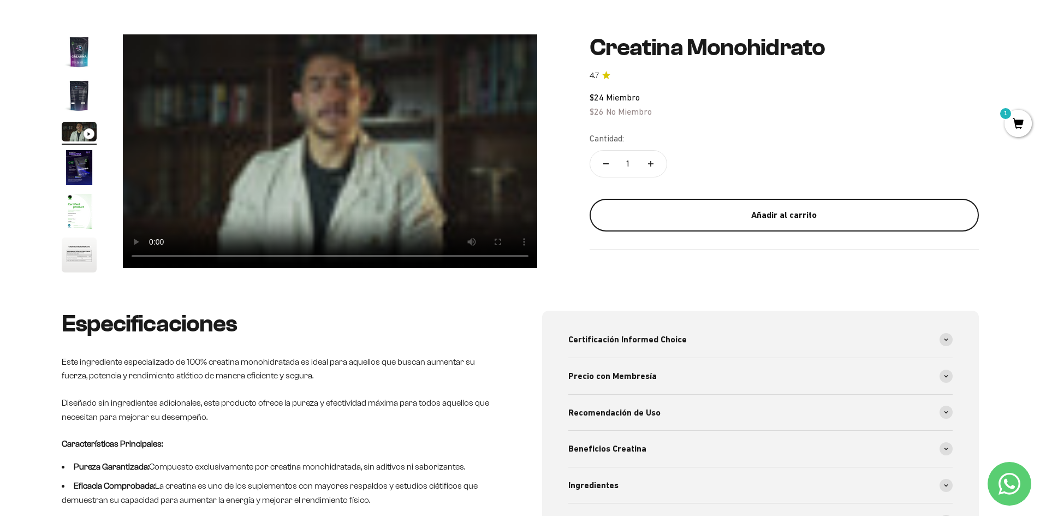
click at [739, 219] on div "Añadir al carrito" at bounding box center [784, 215] width 346 height 14
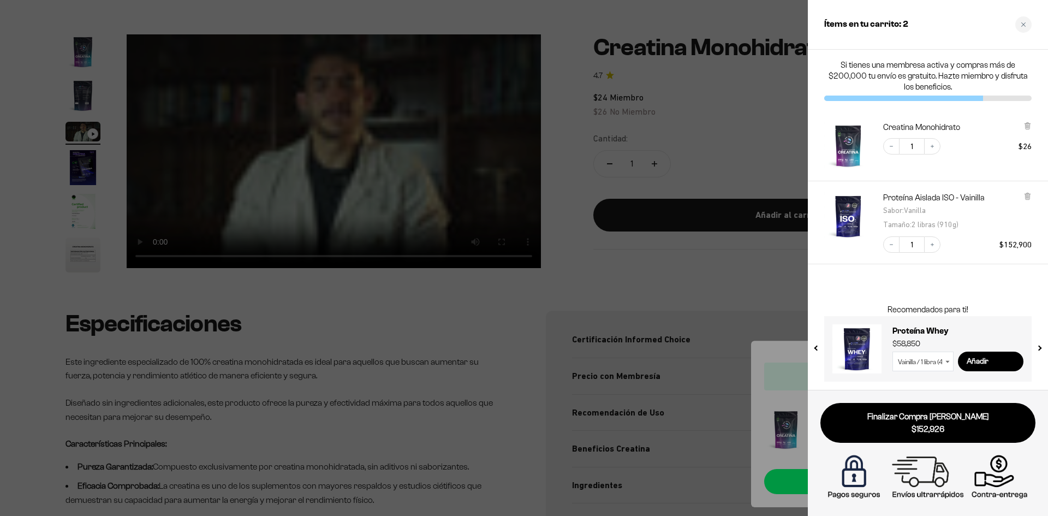
click at [747, 292] on div at bounding box center [524, 258] width 1048 height 516
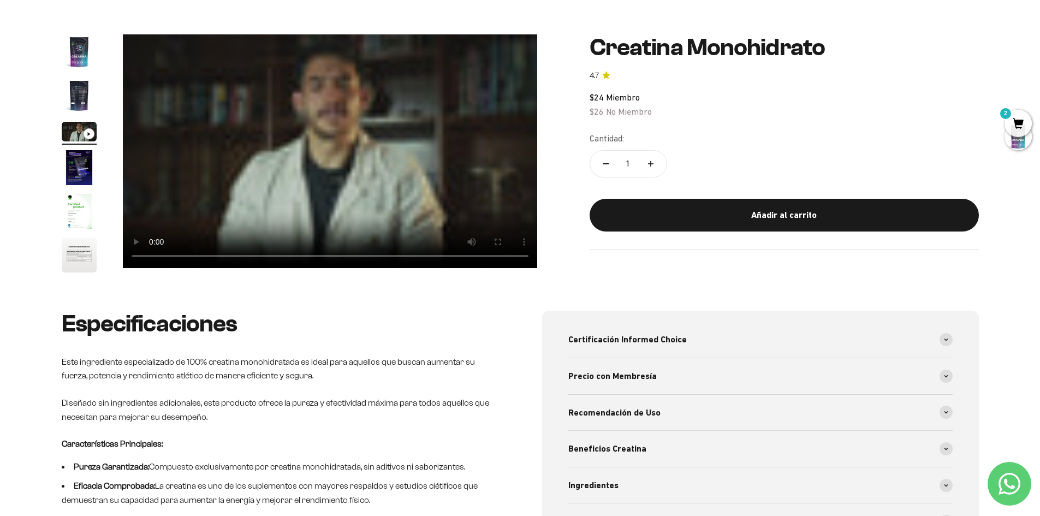
click at [316, 180] on video "Creatina Monohidrato" at bounding box center [330, 151] width 414 height 234
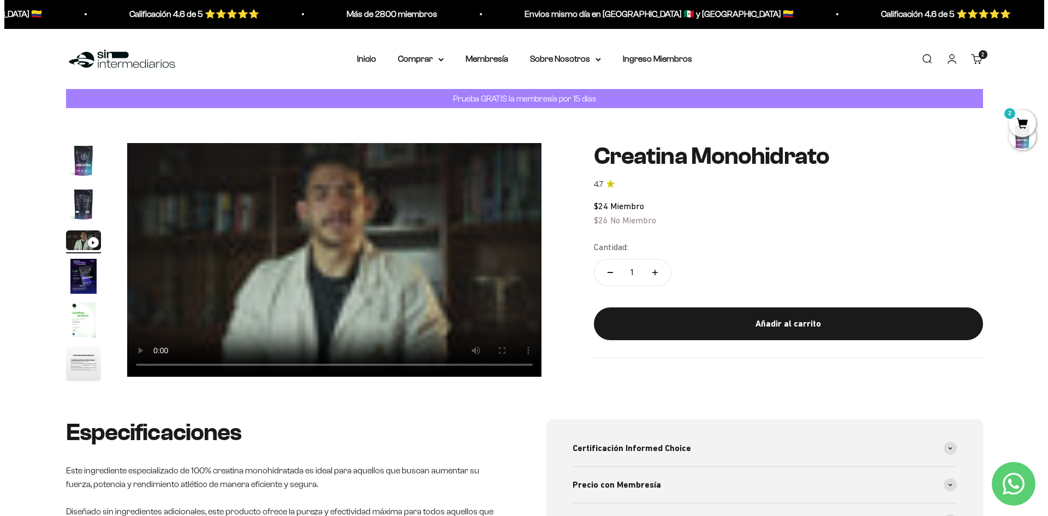
scroll to position [0, 0]
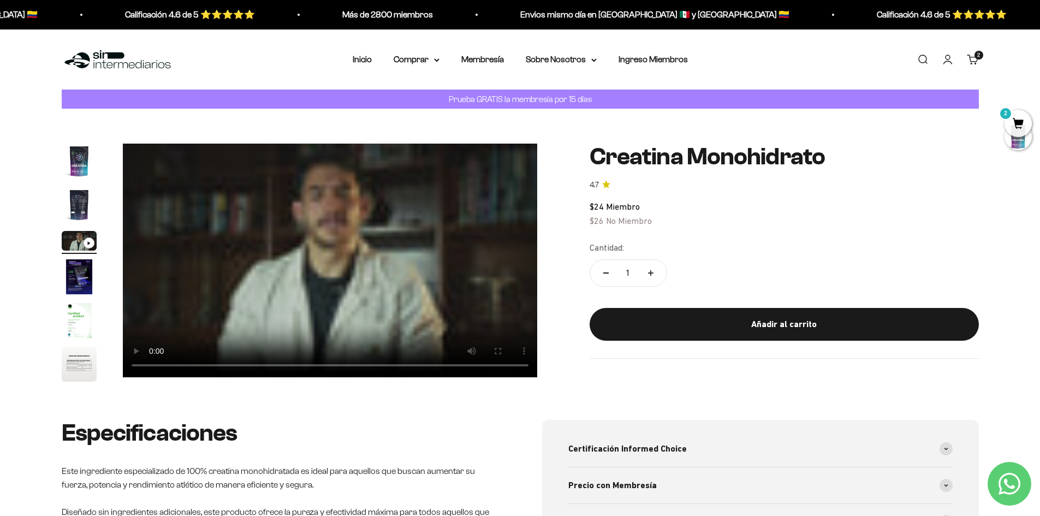
click at [1016, 123] on span "2" at bounding box center [1018, 123] width 27 height 27
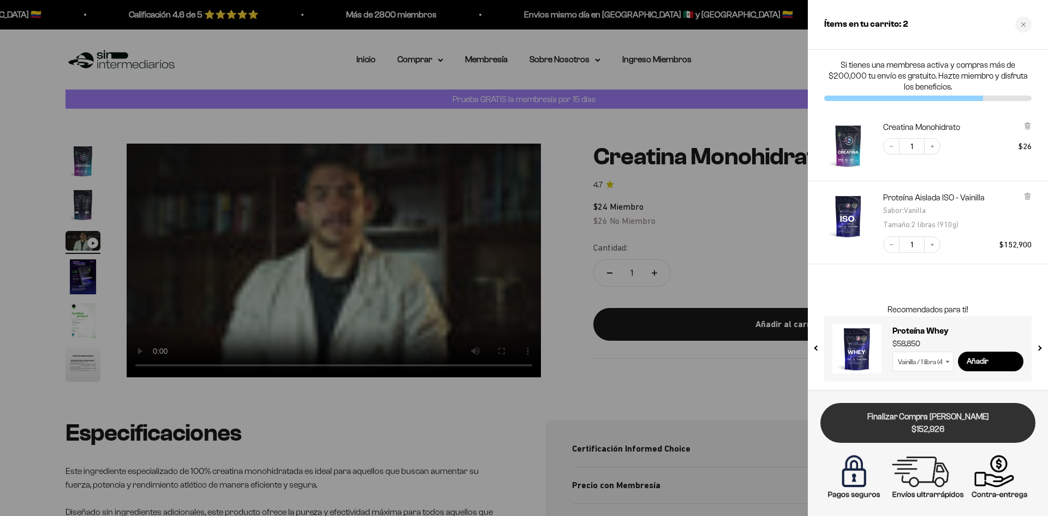
click at [919, 417] on link "Finalizar Compra Segura $152,926" at bounding box center [928, 423] width 215 height 40
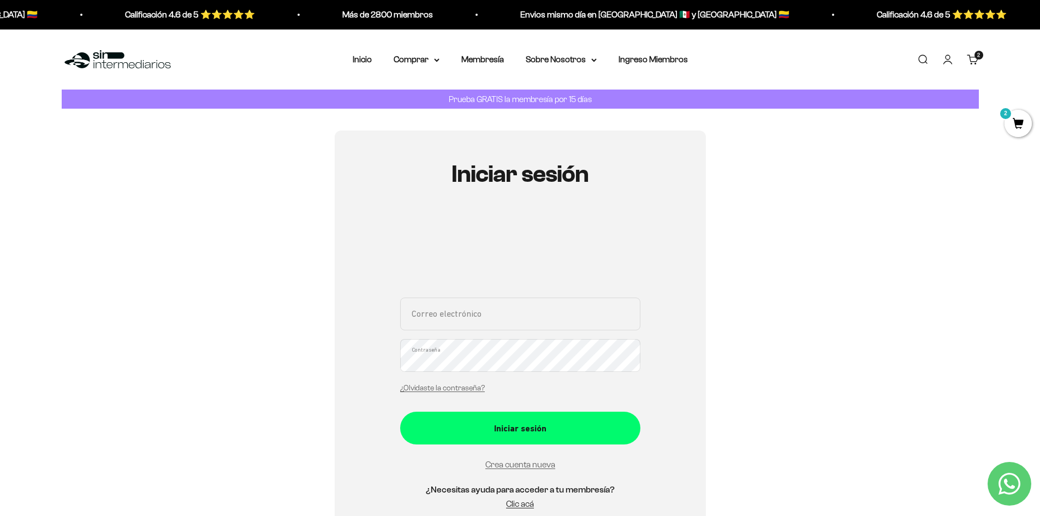
click at [515, 98] on p "Prueba GRATIS la membresía por 15 días" at bounding box center [520, 99] width 148 height 14
click at [819, 179] on div "Iniciar sesión Correo electrónico Contraseña ¿Olvidaste la contraseña? Iniciar …" at bounding box center [520, 340] width 917 height 421
click at [558, 98] on p "Prueba GRATIS la membresía por 15 días" at bounding box center [520, 99] width 148 height 14
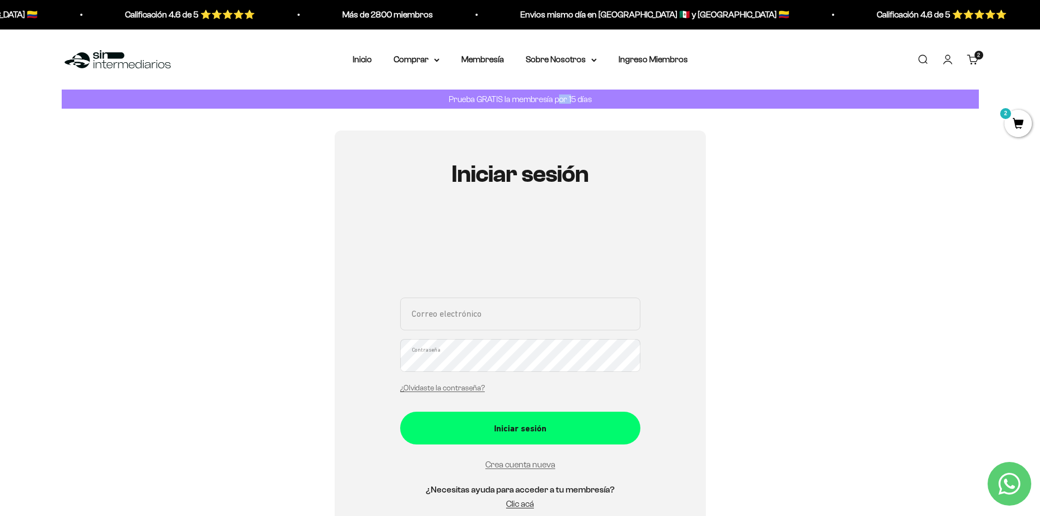
click at [558, 98] on p "Prueba GRATIS la membresía por 15 días" at bounding box center [520, 99] width 148 height 14
click at [833, 202] on div "Iniciar sesión Correo electrónico Contraseña ¿Olvidaste la contraseña? Iniciar …" at bounding box center [520, 340] width 917 height 421
click at [486, 317] on input "Correo electrónico" at bounding box center [520, 314] width 240 height 33
type input "m"
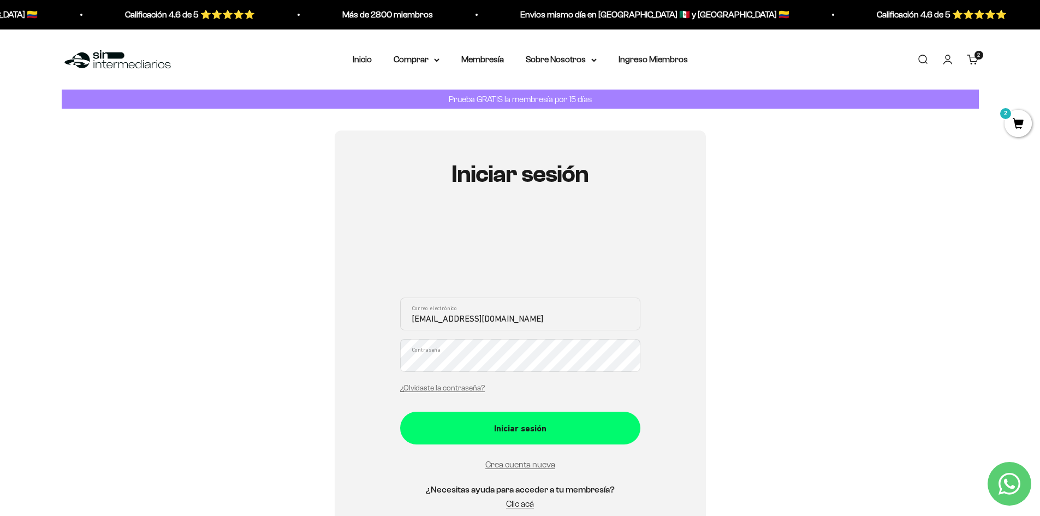
type input "apalacios.0817@gmail.com"
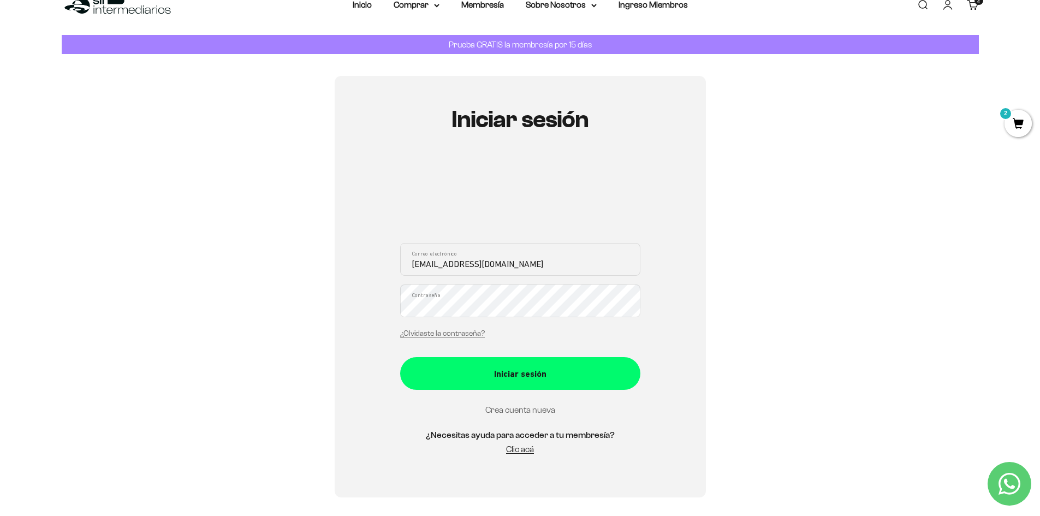
click at [533, 409] on link "Crea cuenta nueva" at bounding box center [520, 409] width 70 height 9
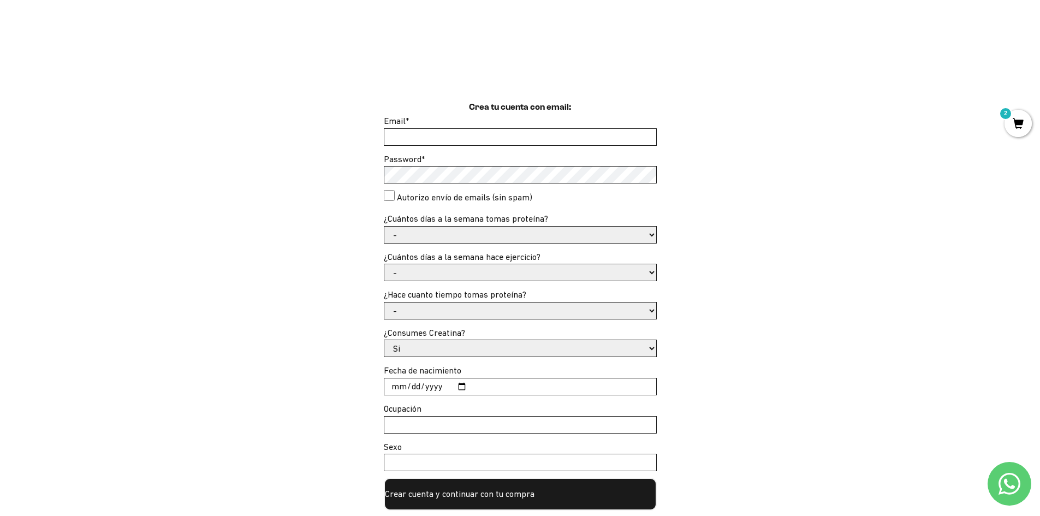
scroll to position [273, 0]
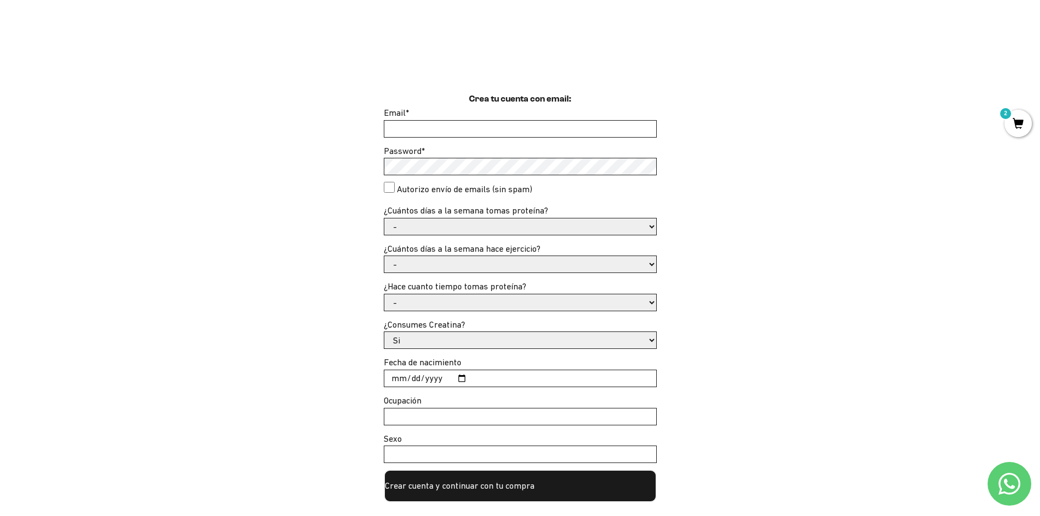
click at [532, 222] on select "- 1 o 2 3 a 5 6 o 7" at bounding box center [520, 226] width 272 height 16
select select "1 o 2"
click at [384, 218] on select "- 1 o 2 3 a 5 6 o 7" at bounding box center [520, 226] width 272 height 16
click at [423, 262] on select "- No hago 1 a 2 días 3 a 5 días 6 o 7 días" at bounding box center [520, 264] width 272 height 16
select select "3 a 5 días"
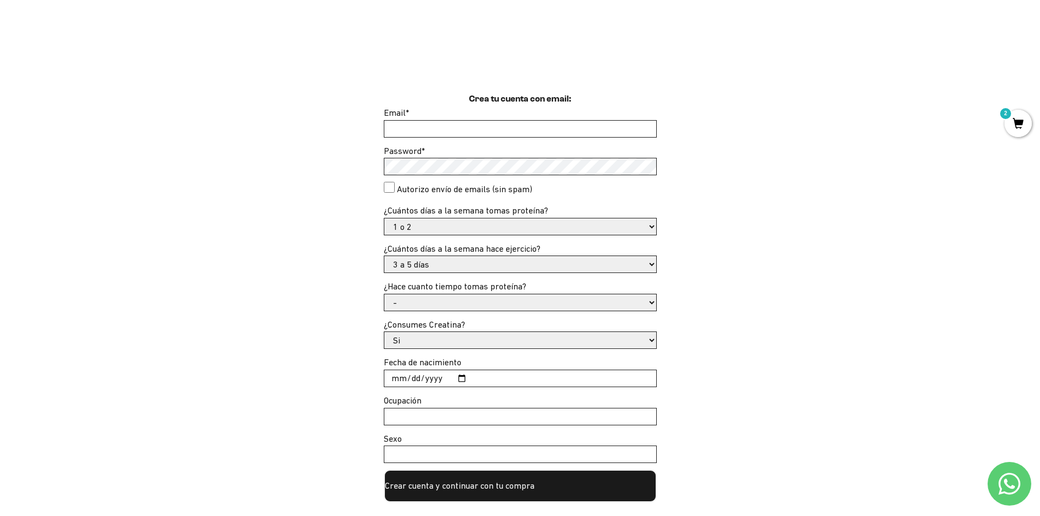
click at [384, 256] on select "- No hago 1 a 2 días 3 a 5 días 6 o 7 días" at bounding box center [520, 264] width 272 height 16
click at [432, 299] on select "- Apenas estoy empezando Menos de 6 meses Más de 6 meses Hace más de un año" at bounding box center [520, 302] width 272 height 16
select select "Apenas estoy empezando"
click at [384, 294] on select "- Apenas estoy empezando Menos de 6 meses Más de 6 meses Hace más de un año" at bounding box center [520, 302] width 272 height 16
click at [445, 339] on select "Si No" at bounding box center [520, 340] width 272 height 16
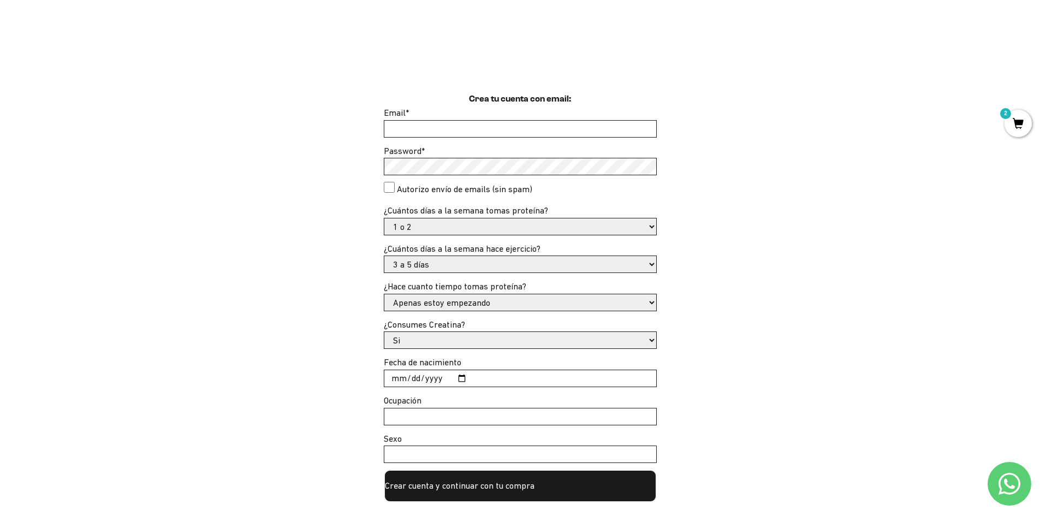
click at [445, 339] on select "Si No" at bounding box center [520, 340] width 272 height 16
click at [459, 377] on input "Fecha de nacimiento" at bounding box center [520, 378] width 272 height 16
click at [432, 376] on input "2025-06-25" at bounding box center [520, 378] width 272 height 16
type input "1990-06-25"
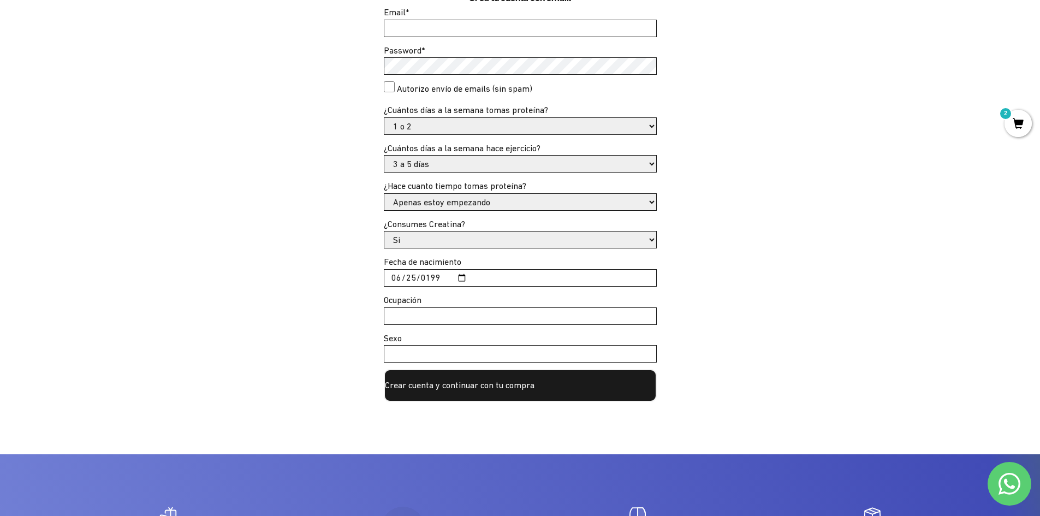
scroll to position [382, 0]
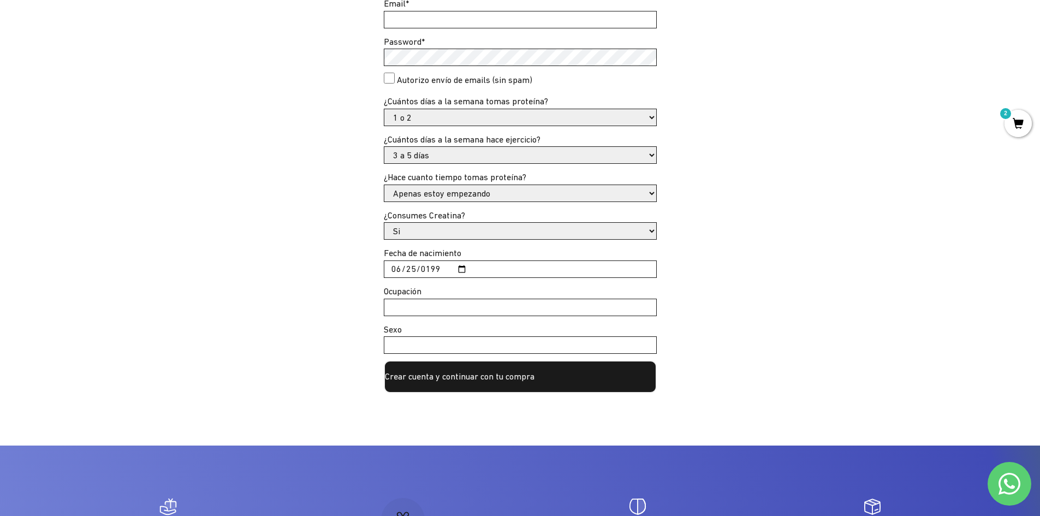
click at [407, 306] on input "Ocupación" at bounding box center [520, 307] width 272 height 16
type input "Ingeniera"
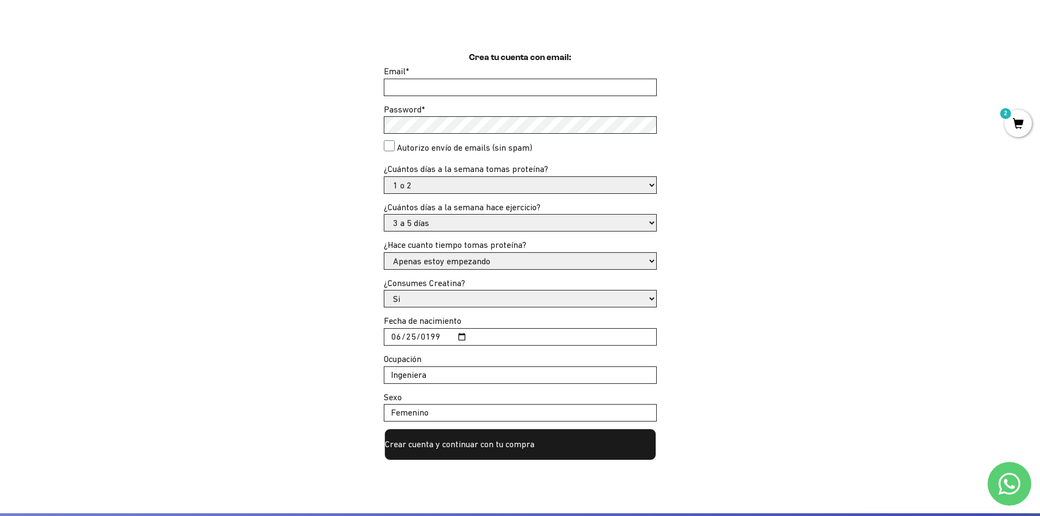
scroll to position [218, 0]
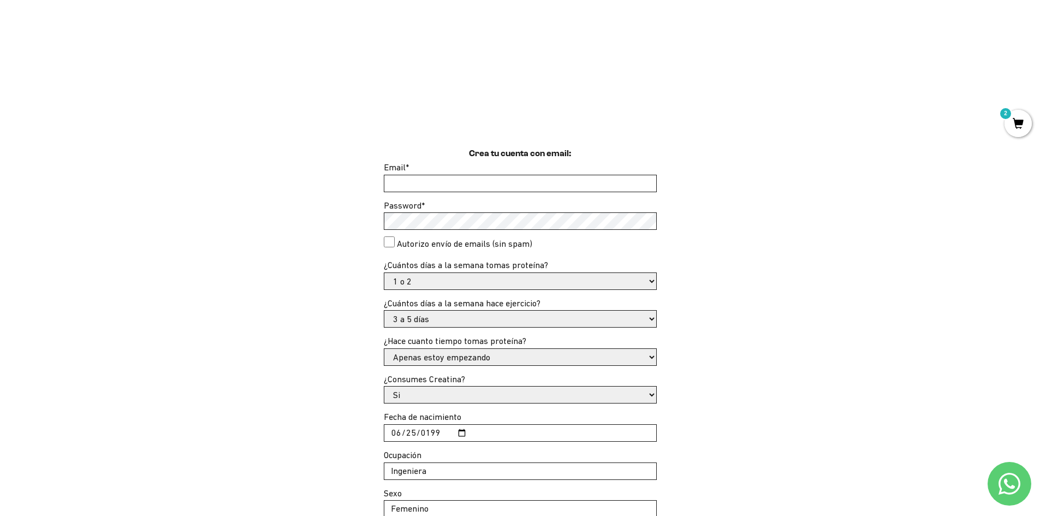
type input "Femenino"
click at [417, 182] on input "Email *" at bounding box center [520, 183] width 272 height 16
type input "m"
type input "apalacios.0817@gmail.com"
click at [390, 244] on consent"] "Autorizo envío de emails (sin spam)" at bounding box center [389, 241] width 11 height 11
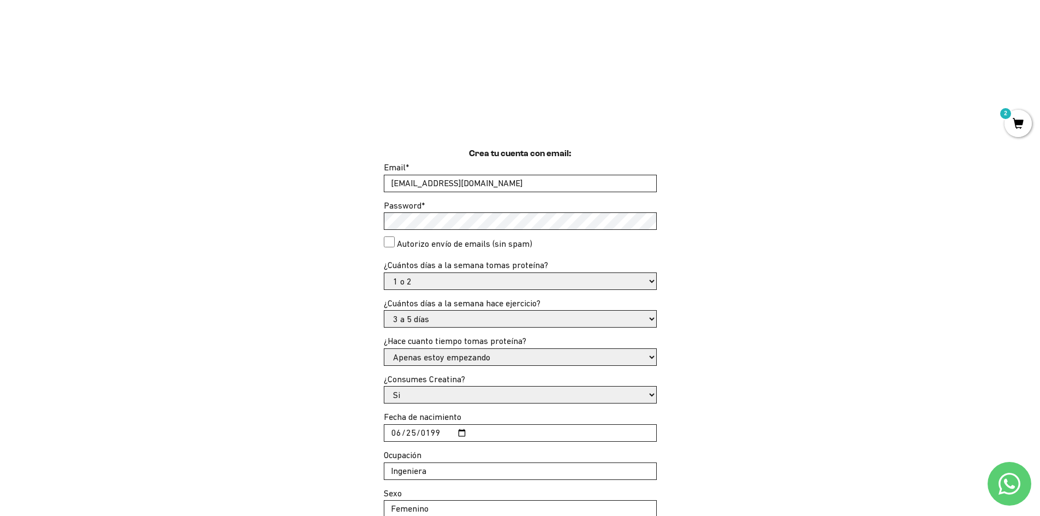
checkbox consent"] "true"
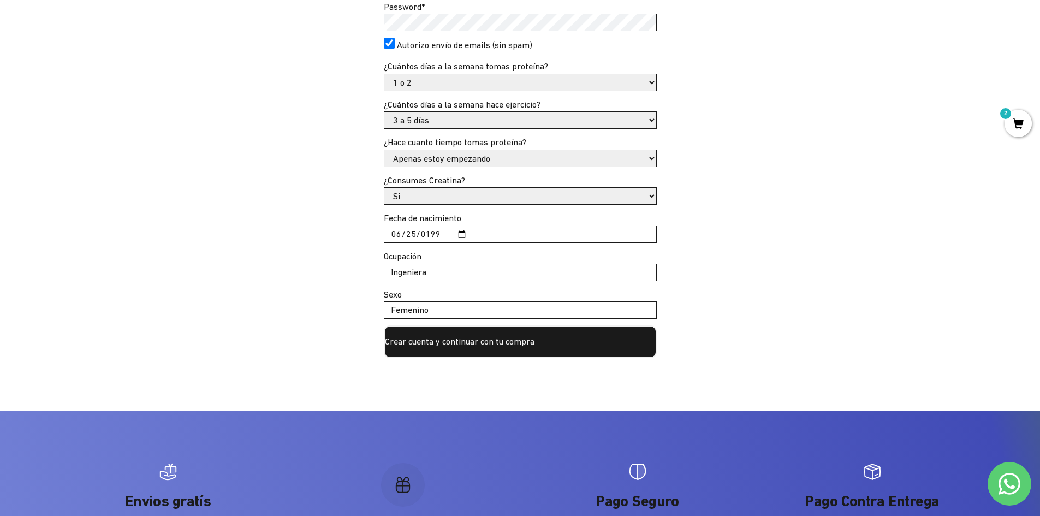
scroll to position [437, 0]
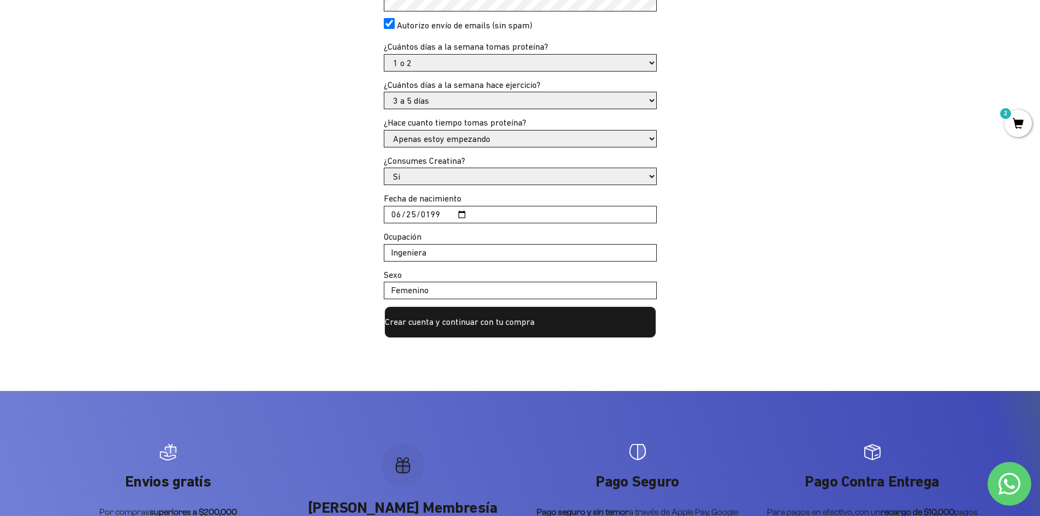
click at [424, 318] on button "Crear cuenta y continuar con tu compra" at bounding box center [520, 322] width 273 height 33
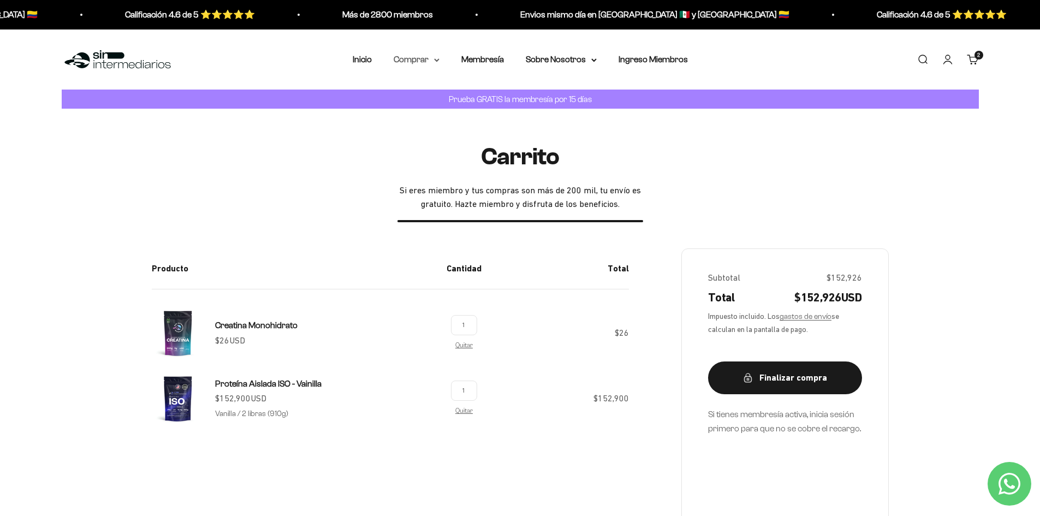
click at [433, 60] on summary "Comprar" at bounding box center [417, 59] width 46 height 14
click at [473, 59] on link "Membresía" at bounding box center [482, 59] width 43 height 9
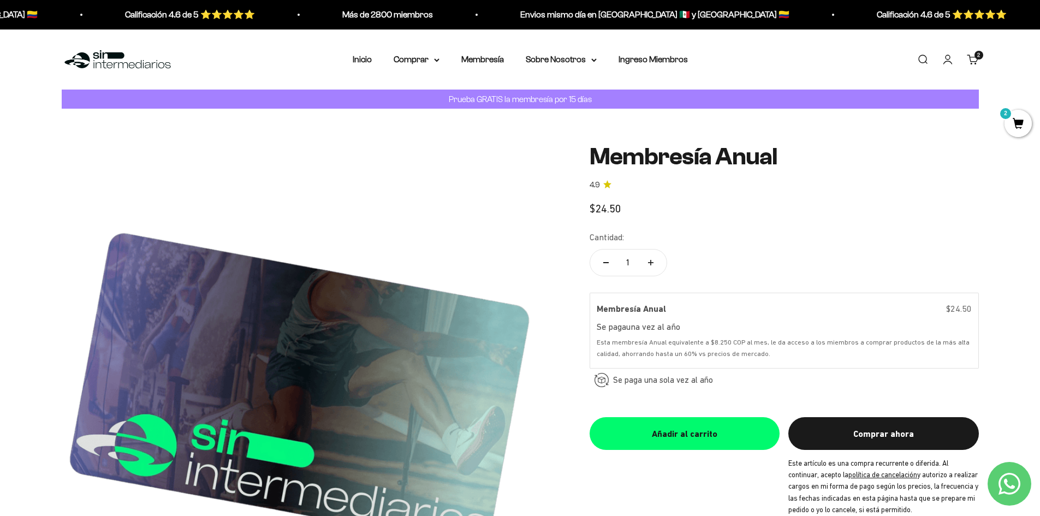
click at [571, 98] on p "Prueba GRATIS la membresía por 15 días" at bounding box center [520, 99] width 148 height 14
click at [574, 98] on p "Prueba GRATIS la membresía por 15 días" at bounding box center [520, 99] width 148 height 14
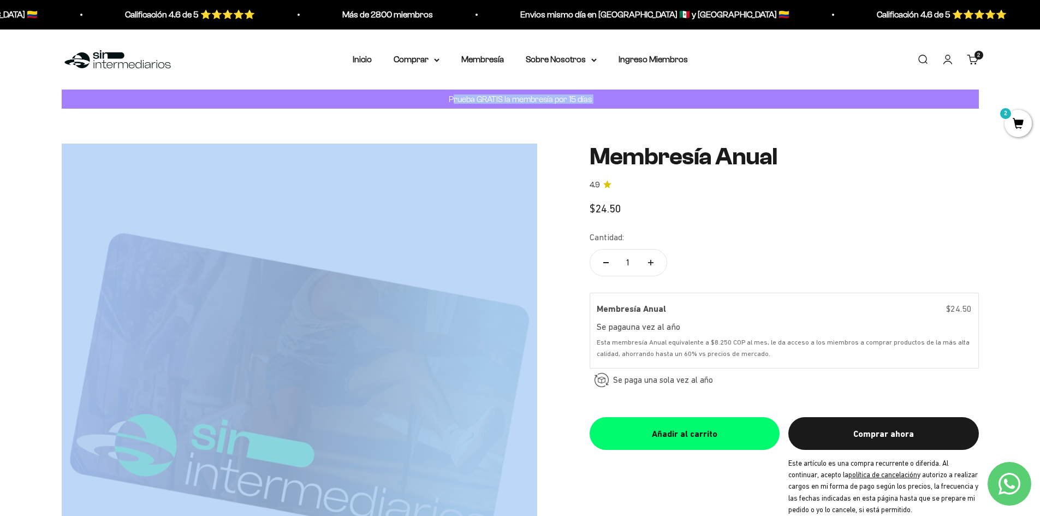
click at [574, 98] on p "Prueba GRATIS la membresía por 15 días" at bounding box center [520, 99] width 148 height 14
click at [481, 180] on img at bounding box center [300, 382] width 476 height 476
click at [499, 100] on p "Prueba GRATIS la membresía por 15 días" at bounding box center [520, 99] width 148 height 14
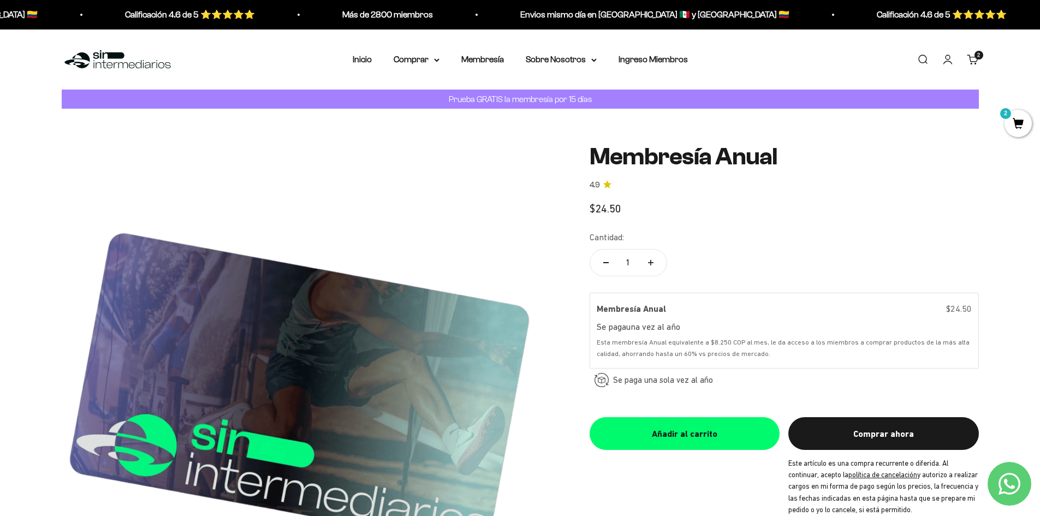
click at [500, 171] on img at bounding box center [300, 382] width 476 height 476
click at [421, 57] on summary "Comprar" at bounding box center [417, 59] width 46 height 14
click at [463, 157] on span "Todos Los Productos" at bounding box center [440, 155] width 80 height 9
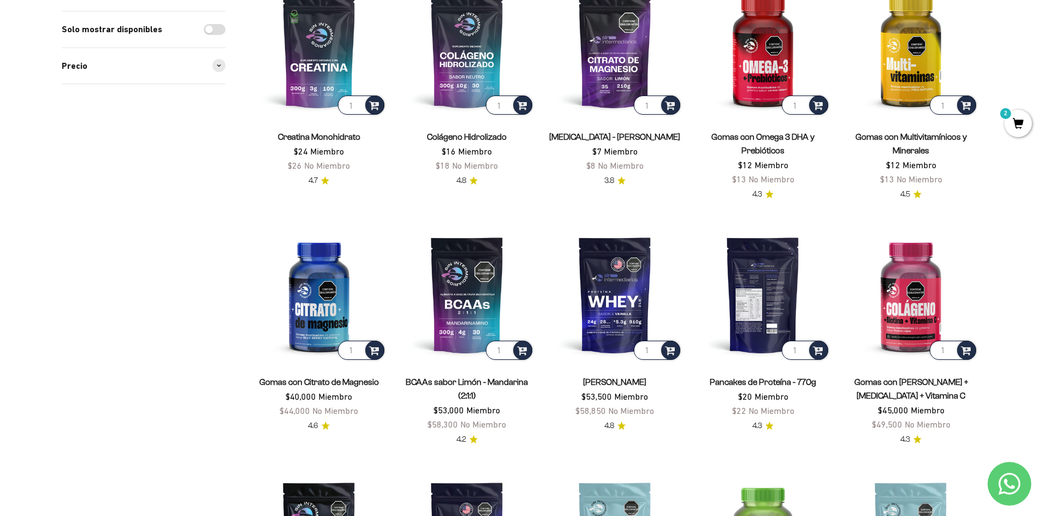
scroll to position [164, 0]
